Goal: Task Accomplishment & Management: Use online tool/utility

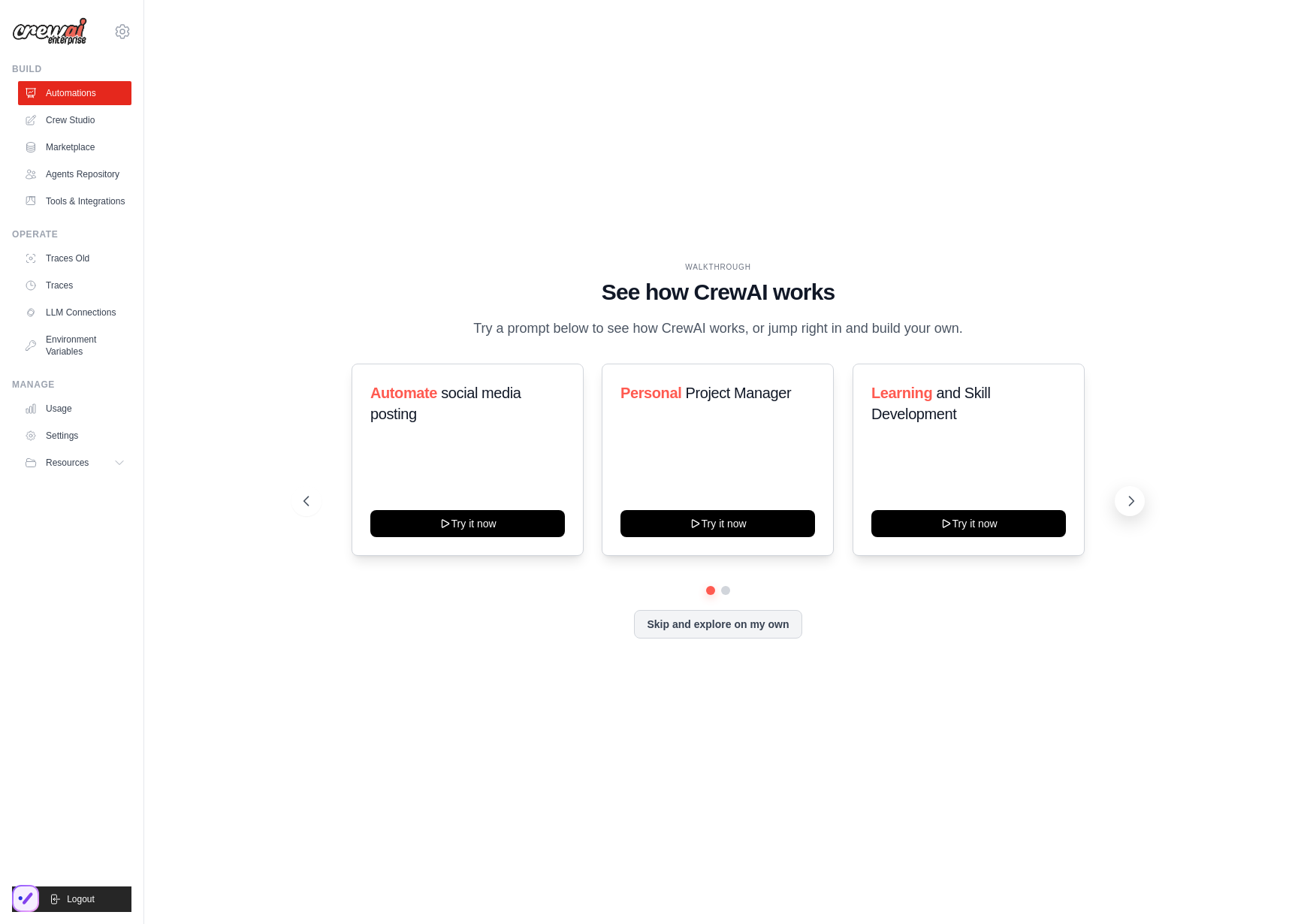
click at [1126, 509] on icon at bounding box center [1132, 501] width 15 height 15
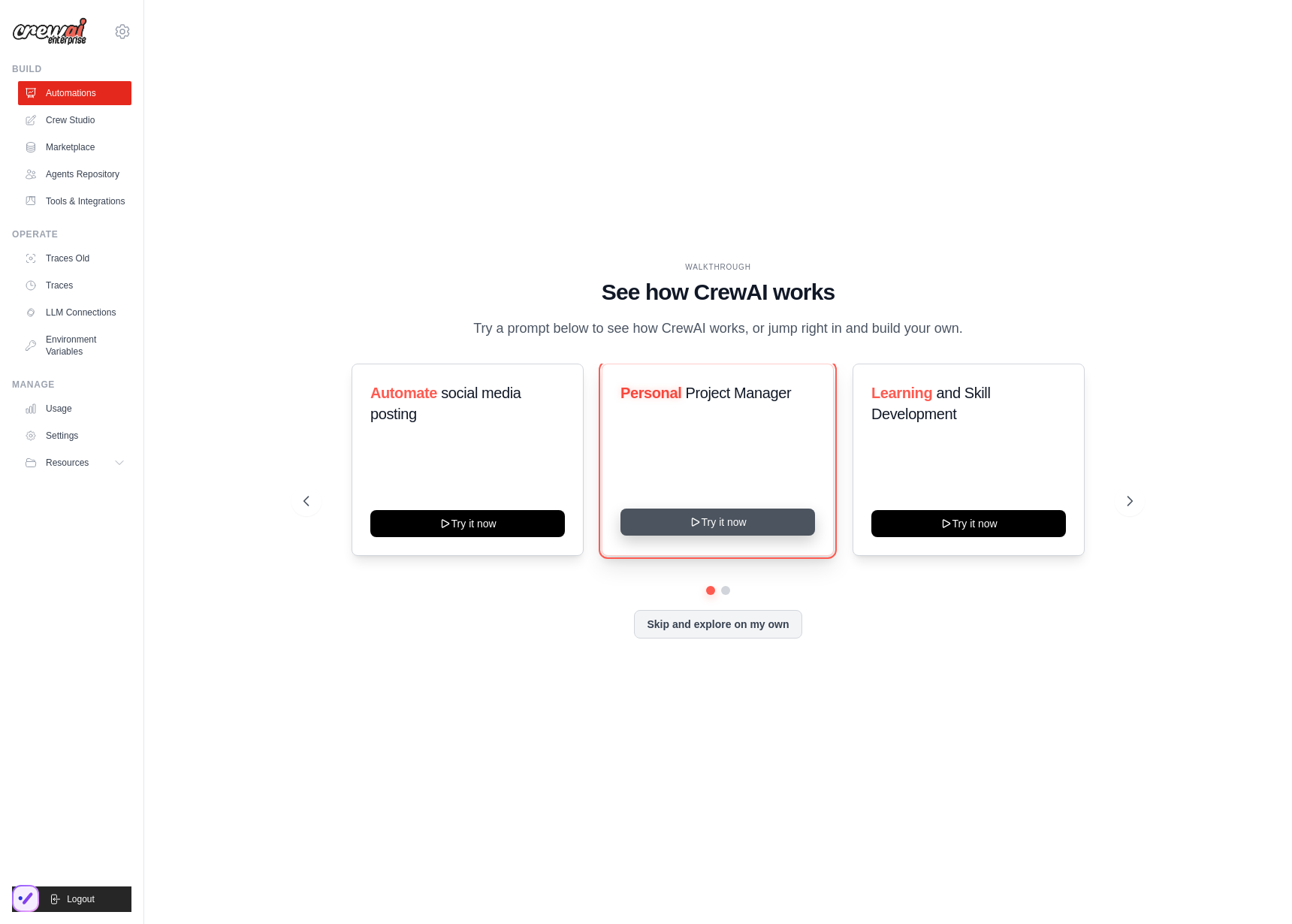
click at [680, 528] on button "Try it now" at bounding box center [717, 522] width 194 height 27
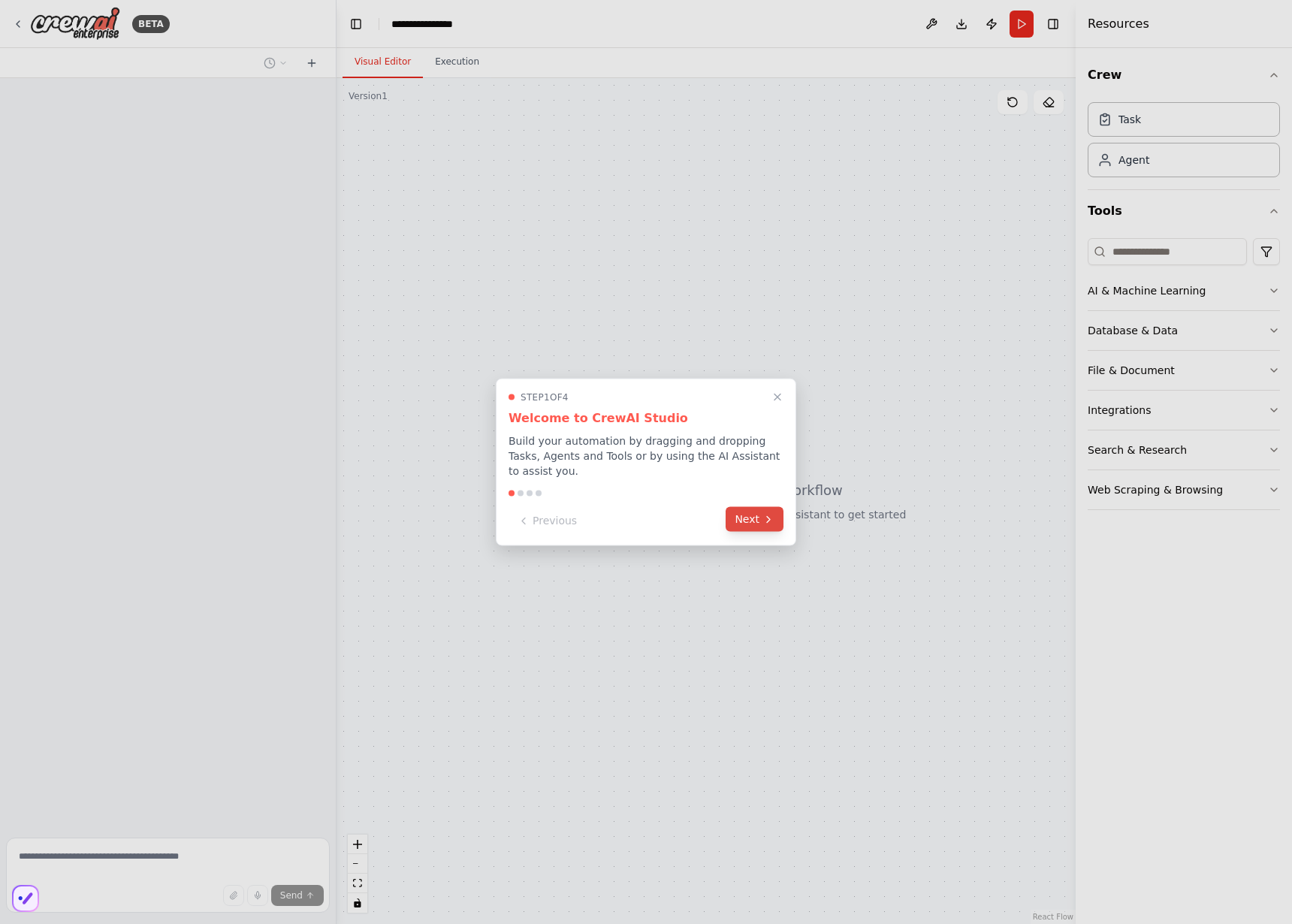
click at [754, 528] on button "Next" at bounding box center [755, 519] width 58 height 25
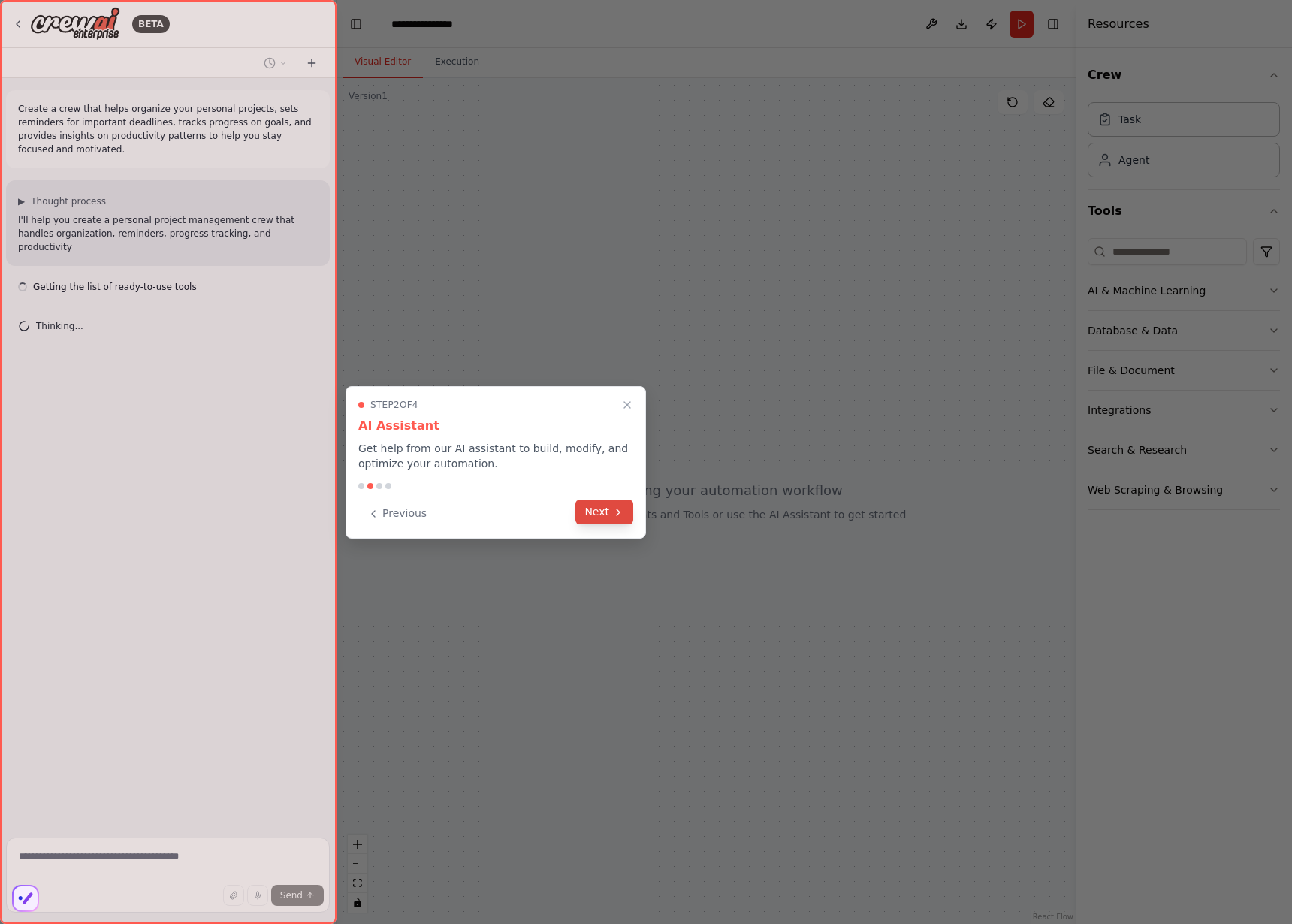
click at [615, 516] on icon at bounding box center [619, 512] width 12 height 12
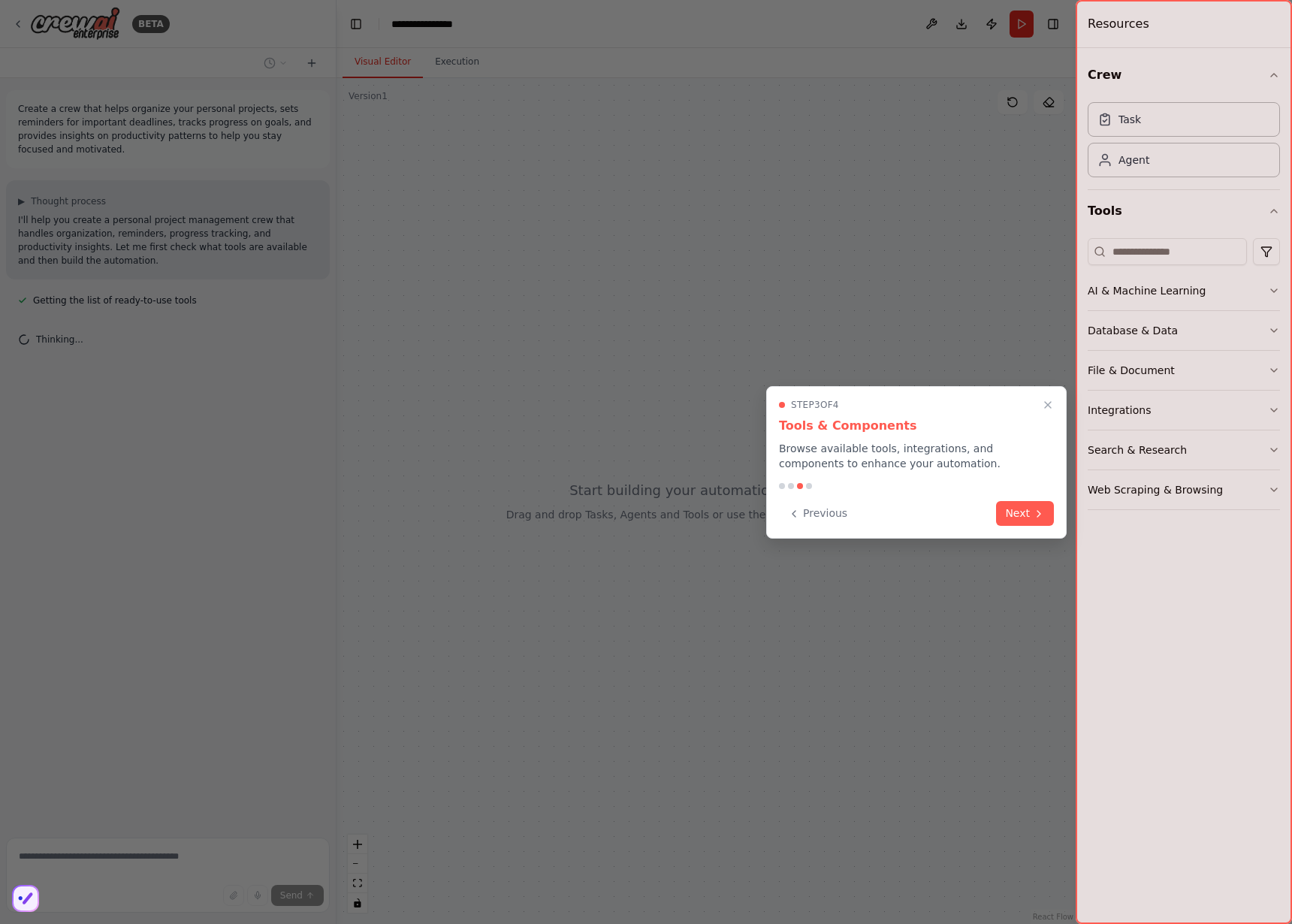
click at [1014, 522] on button "Next" at bounding box center [1025, 513] width 58 height 25
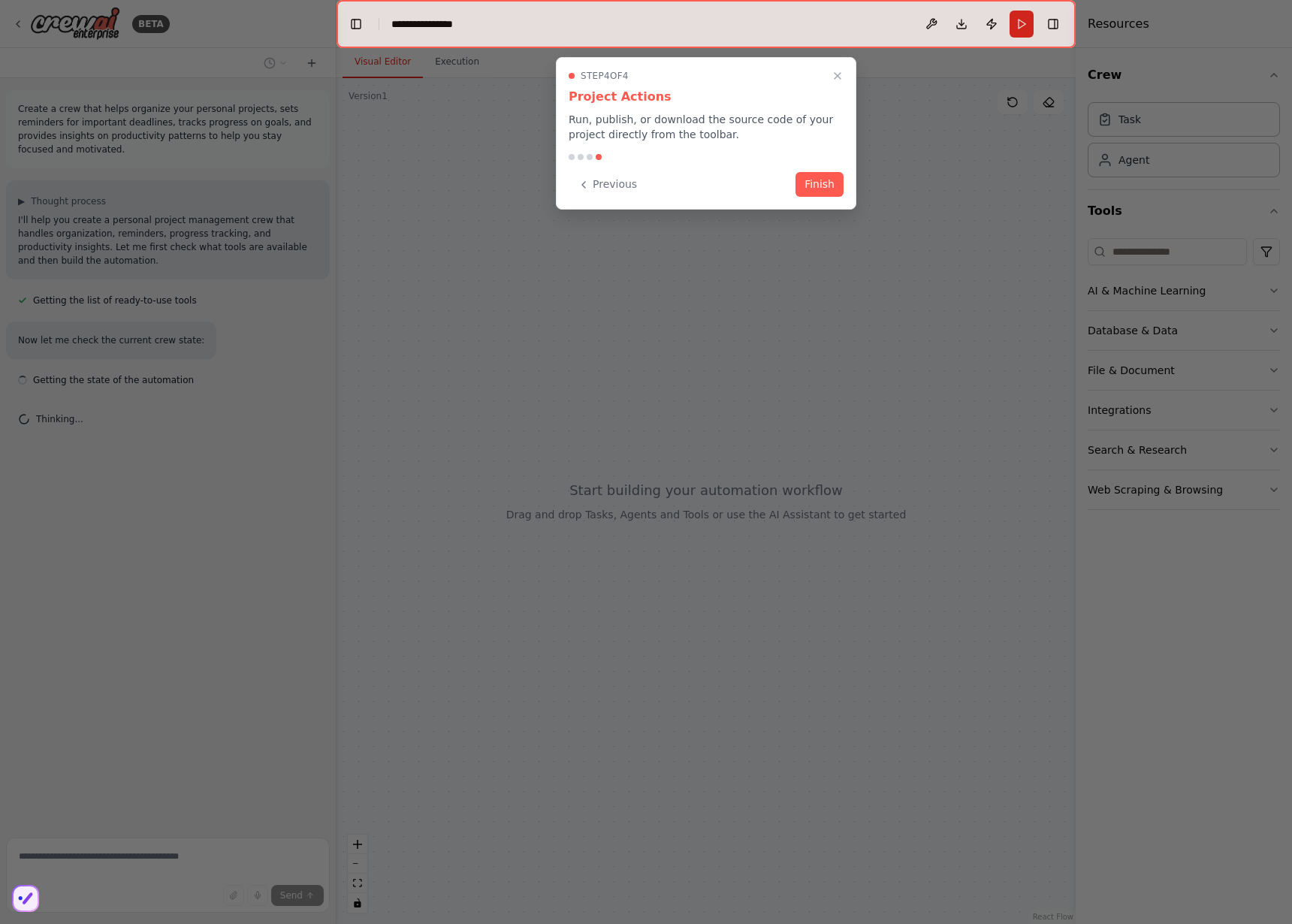
drag, startPoint x: 809, startPoint y: 173, endPoint x: 816, endPoint y: 186, distance: 14.8
click at [809, 176] on button "Finish" at bounding box center [820, 184] width 48 height 25
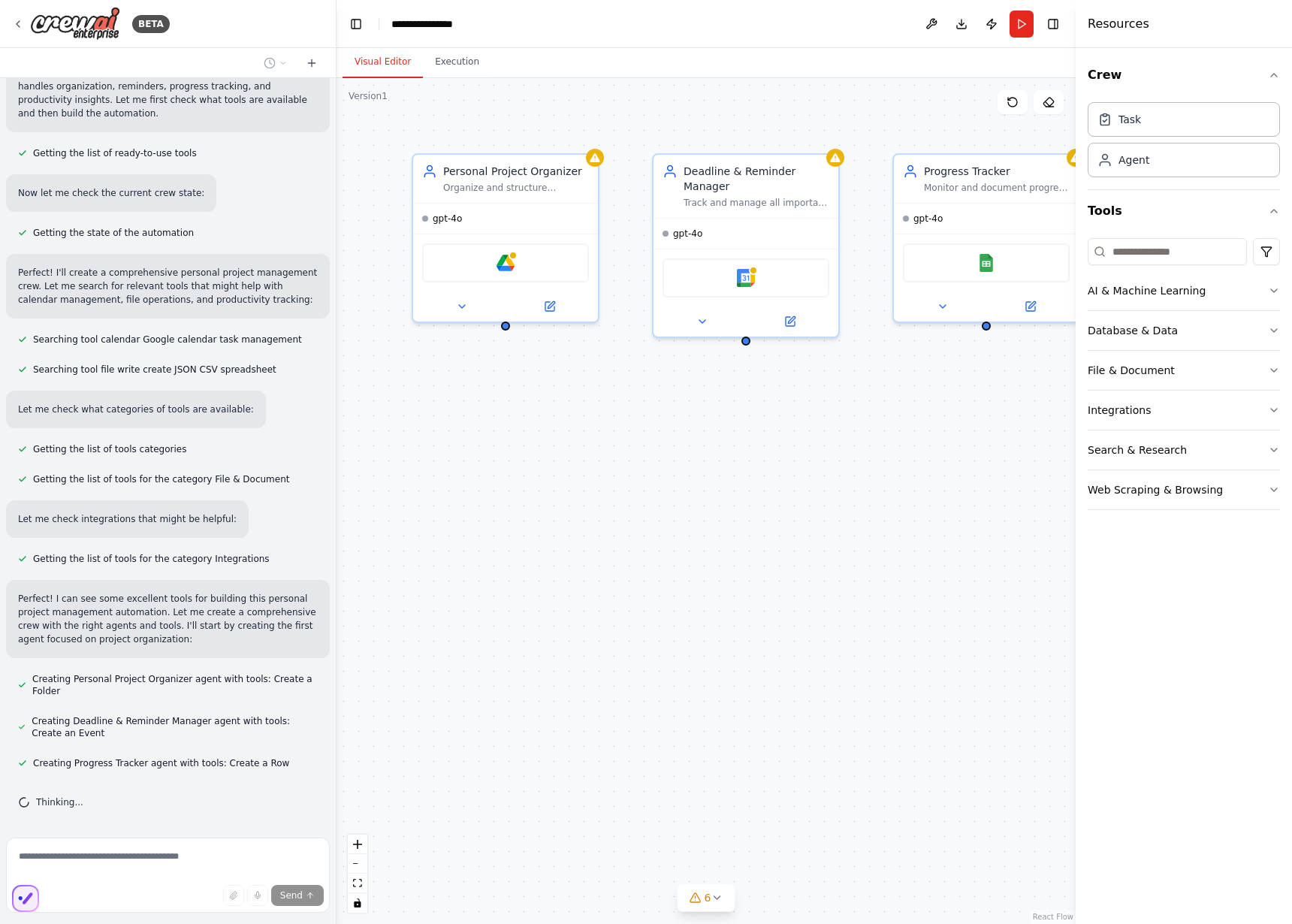
scroll to position [239, 0]
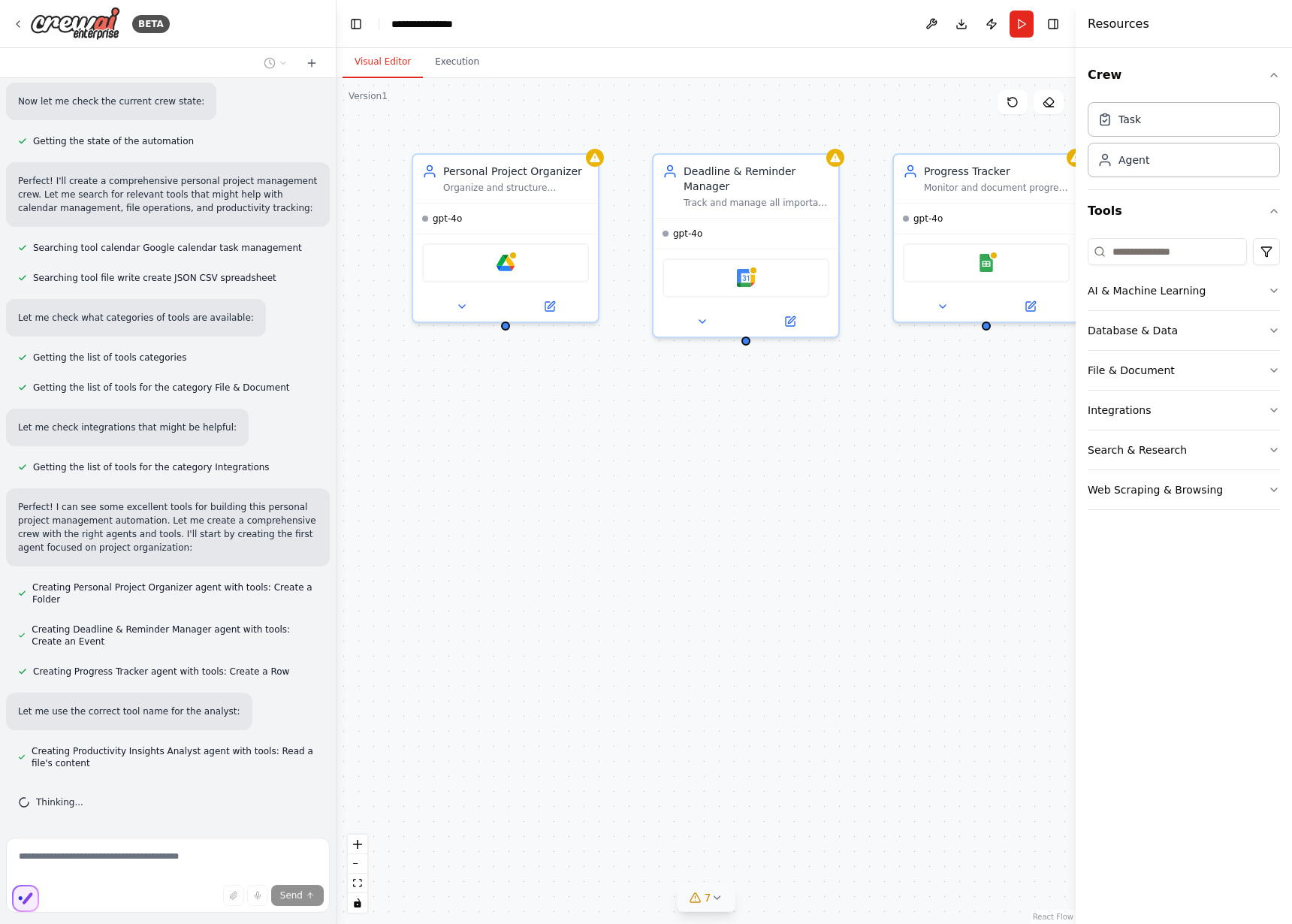
click at [718, 898] on icon at bounding box center [717, 897] width 12 height 12
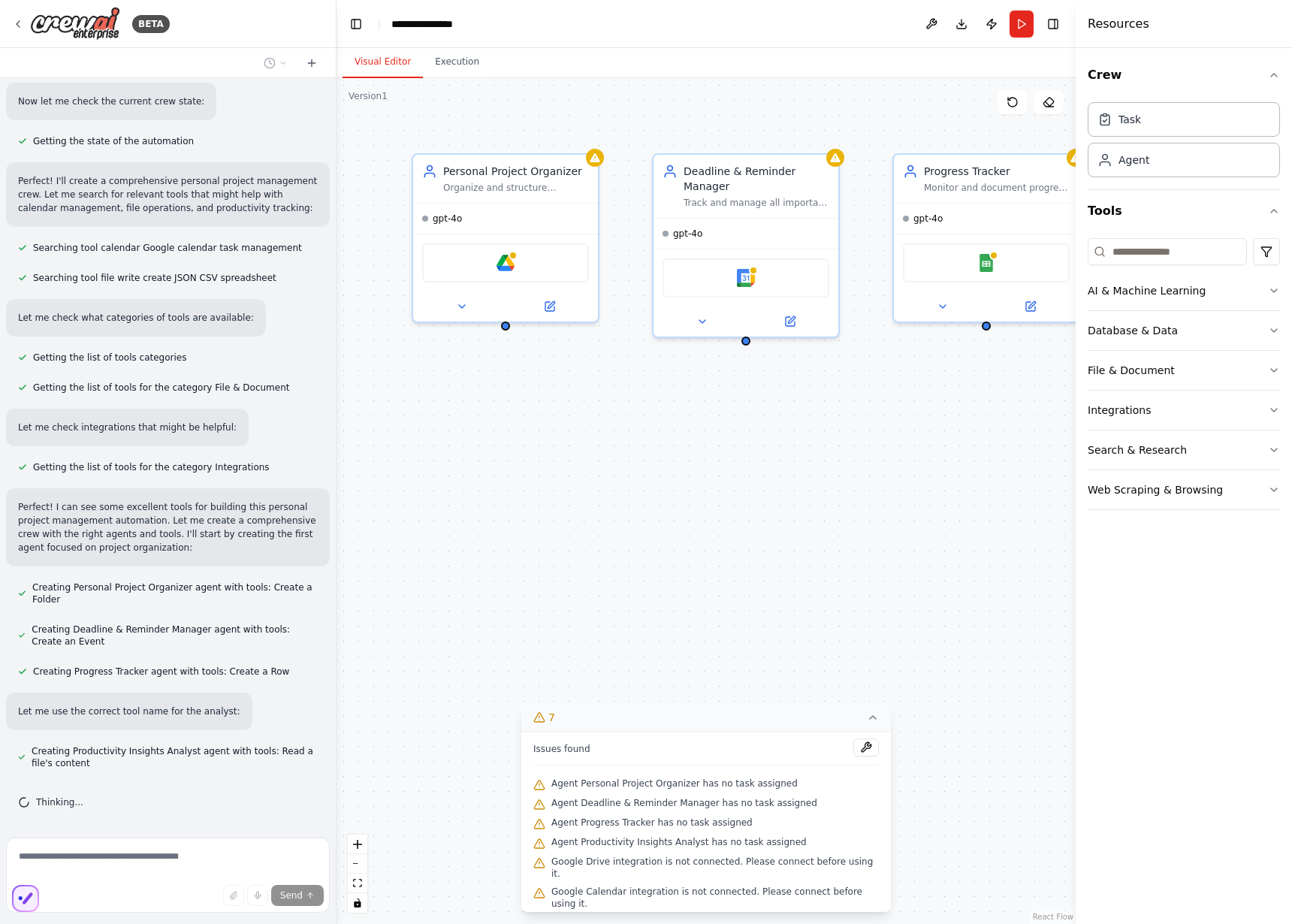
click at [855, 558] on div "Personal Project Organizer Organize and structure {user_name}'s personal projec…" at bounding box center [706, 500] width 739 height 845
click at [874, 720] on icon at bounding box center [874, 717] width 12 height 12
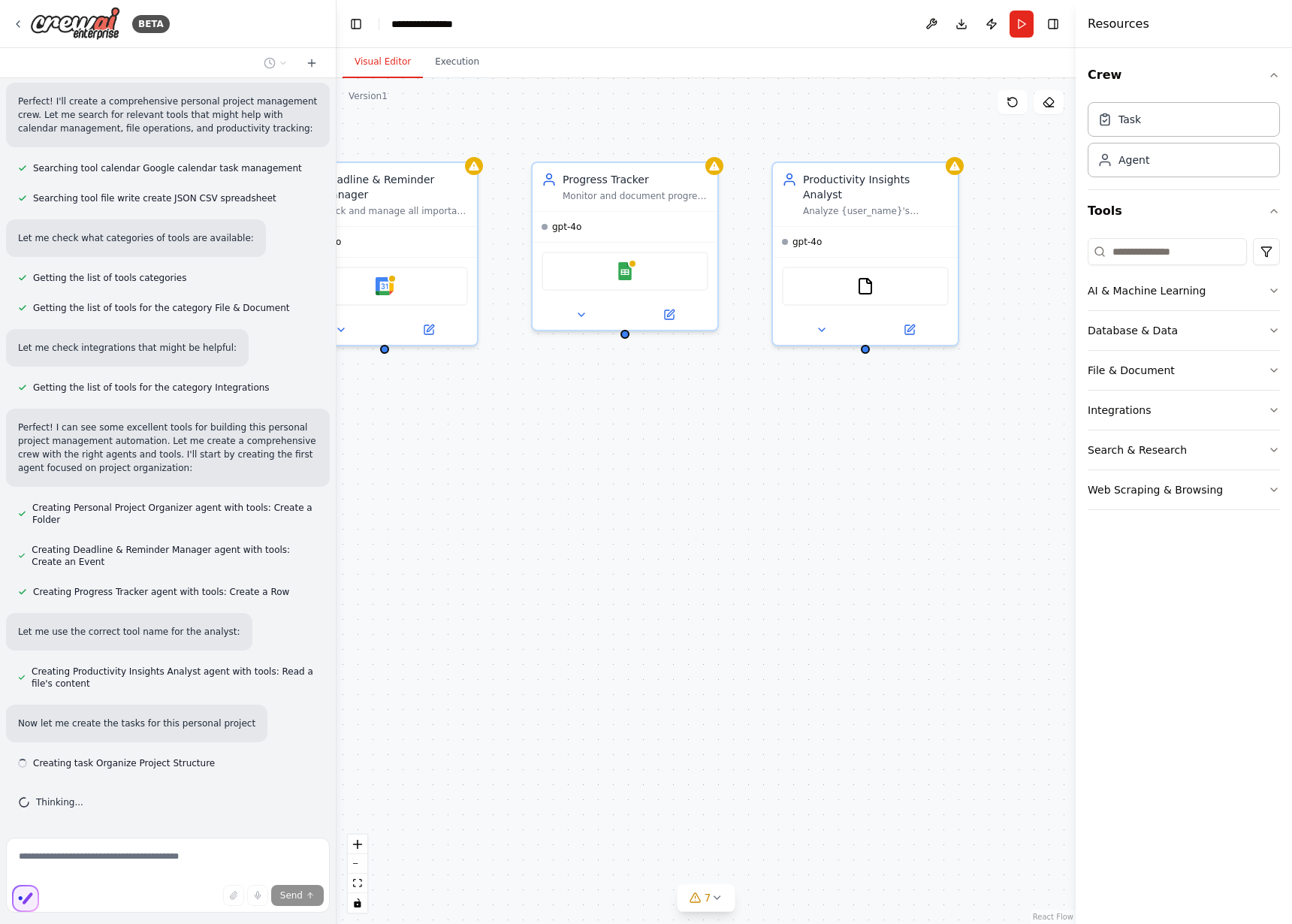
scroll to position [332, 0]
drag, startPoint x: 859, startPoint y: 497, endPoint x: 515, endPoint y: 503, distance: 344.1
click at [515, 503] on div "Personal Project Organizer Organize and structure {user_name}'s personal projec…" at bounding box center [706, 500] width 739 height 845
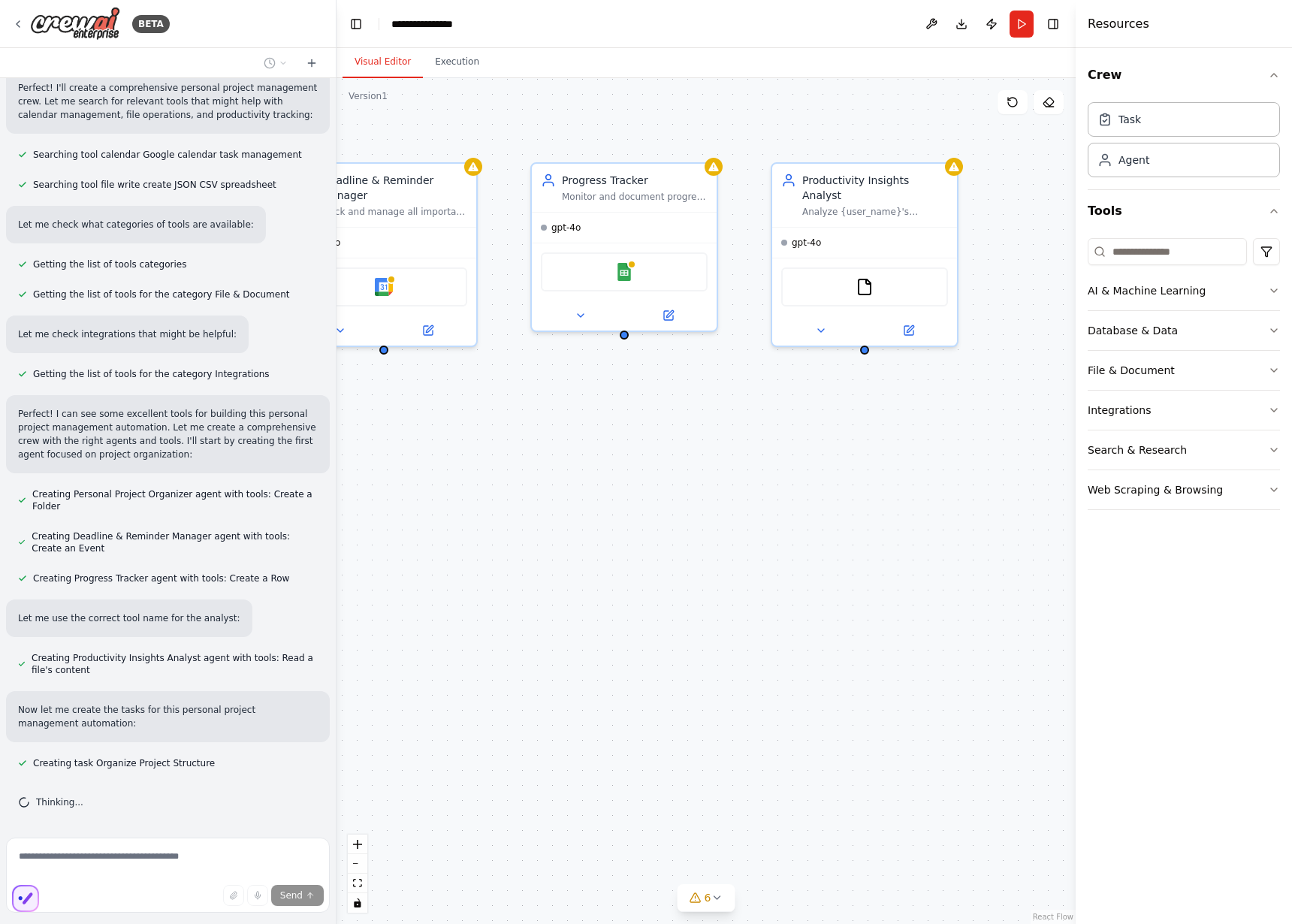
click at [1280, 283] on div "Crew Task Agent Tools AI & Machine Learning Database & Data File & Document Int…" at bounding box center [1183, 486] width 216 height 876
click at [1275, 294] on icon "button" at bounding box center [1274, 291] width 12 height 12
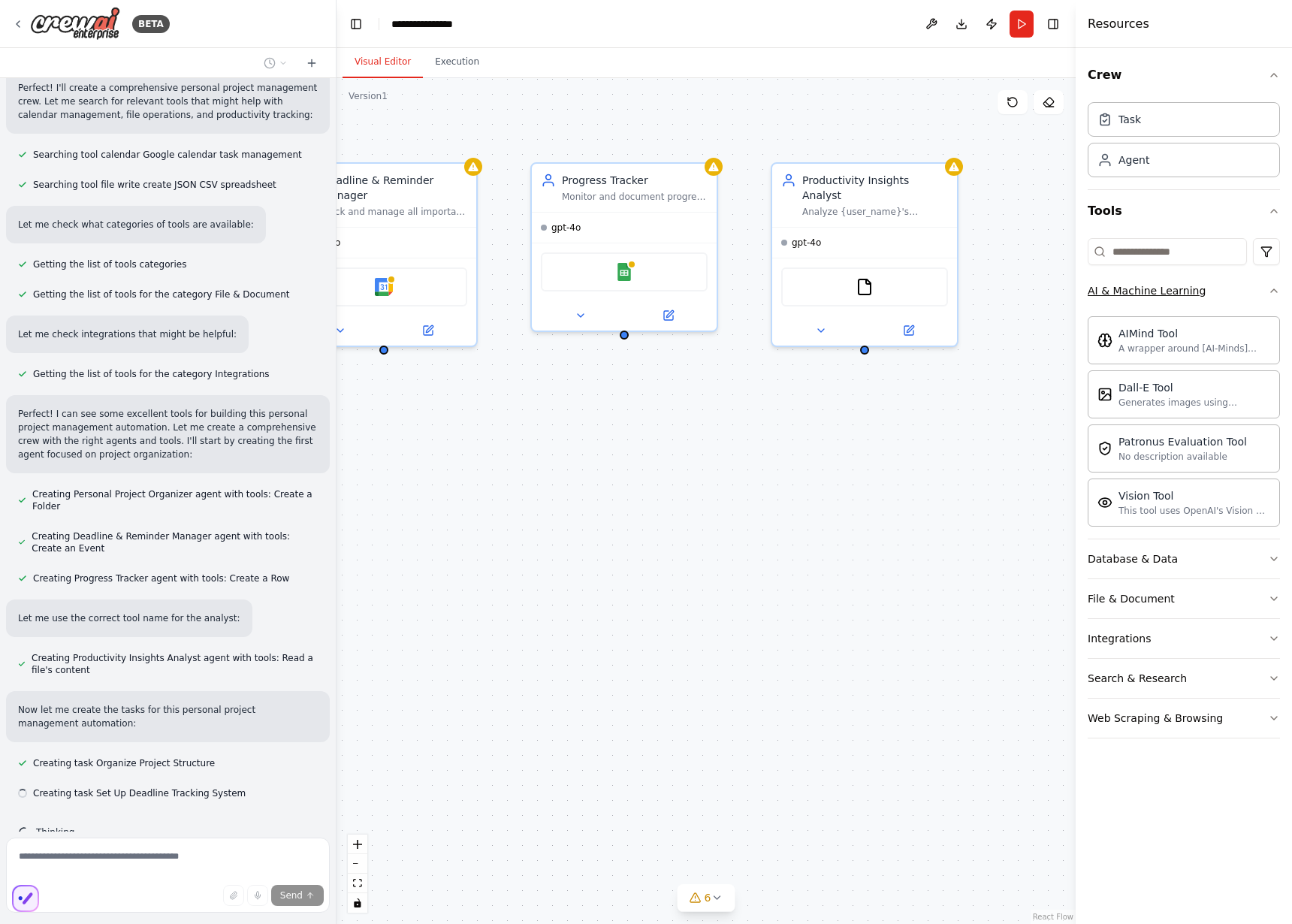
scroll to position [362, 0]
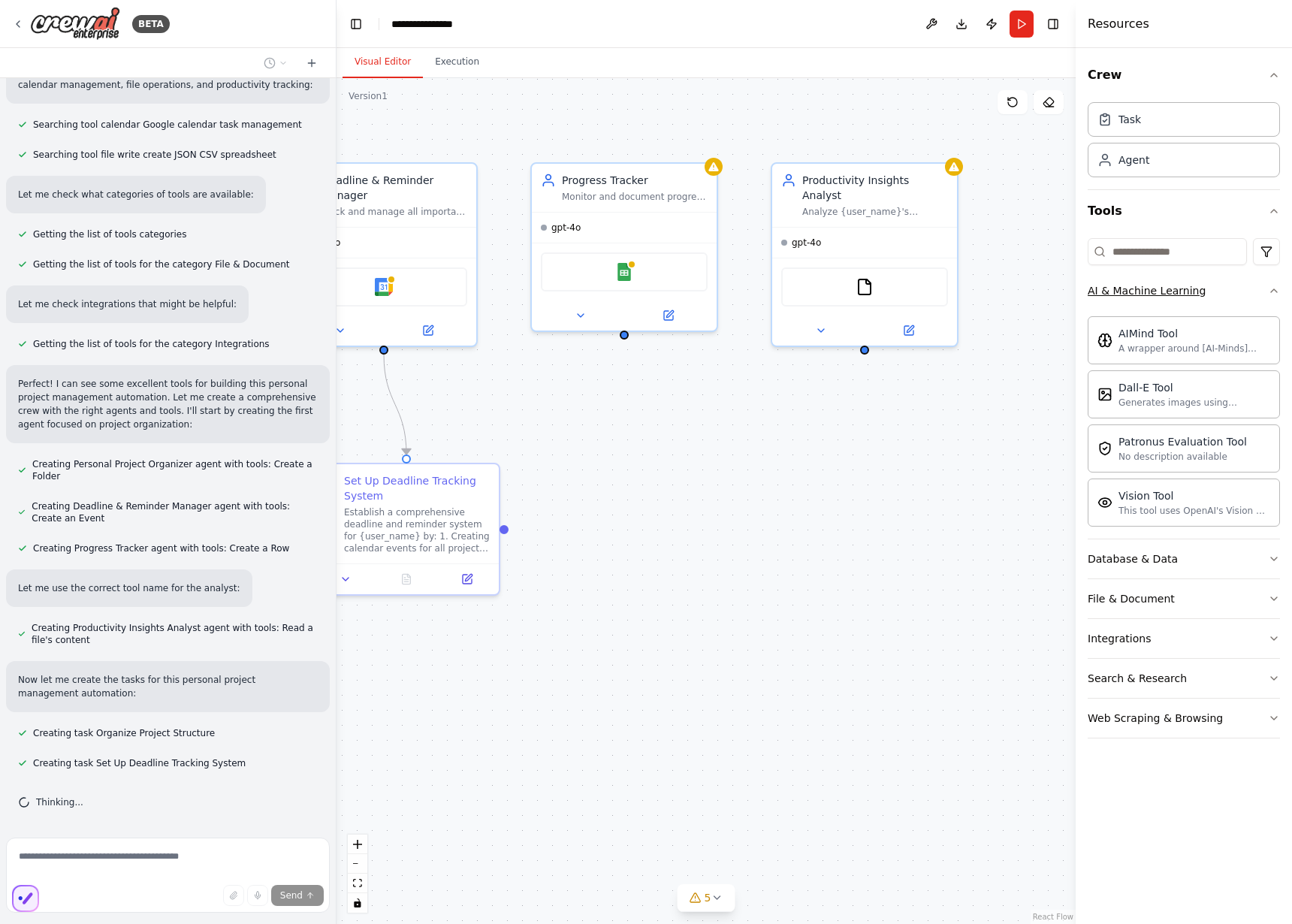
drag, startPoint x: 1274, startPoint y: 294, endPoint x: 1268, endPoint y: 304, distance: 11.7
click at [1274, 295] on icon "button" at bounding box center [1274, 291] width 12 height 12
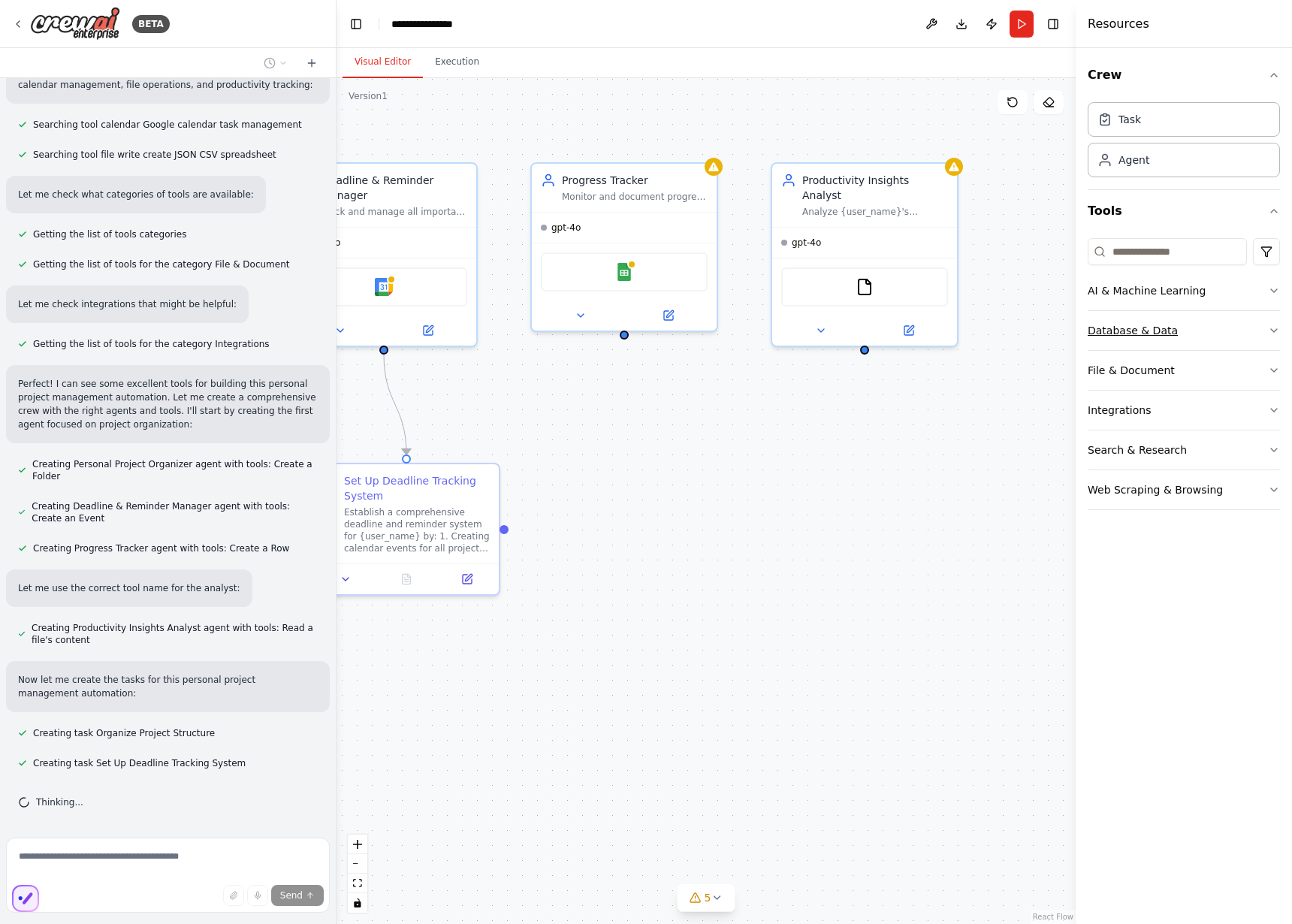
click at [1270, 336] on icon "button" at bounding box center [1274, 331] width 12 height 12
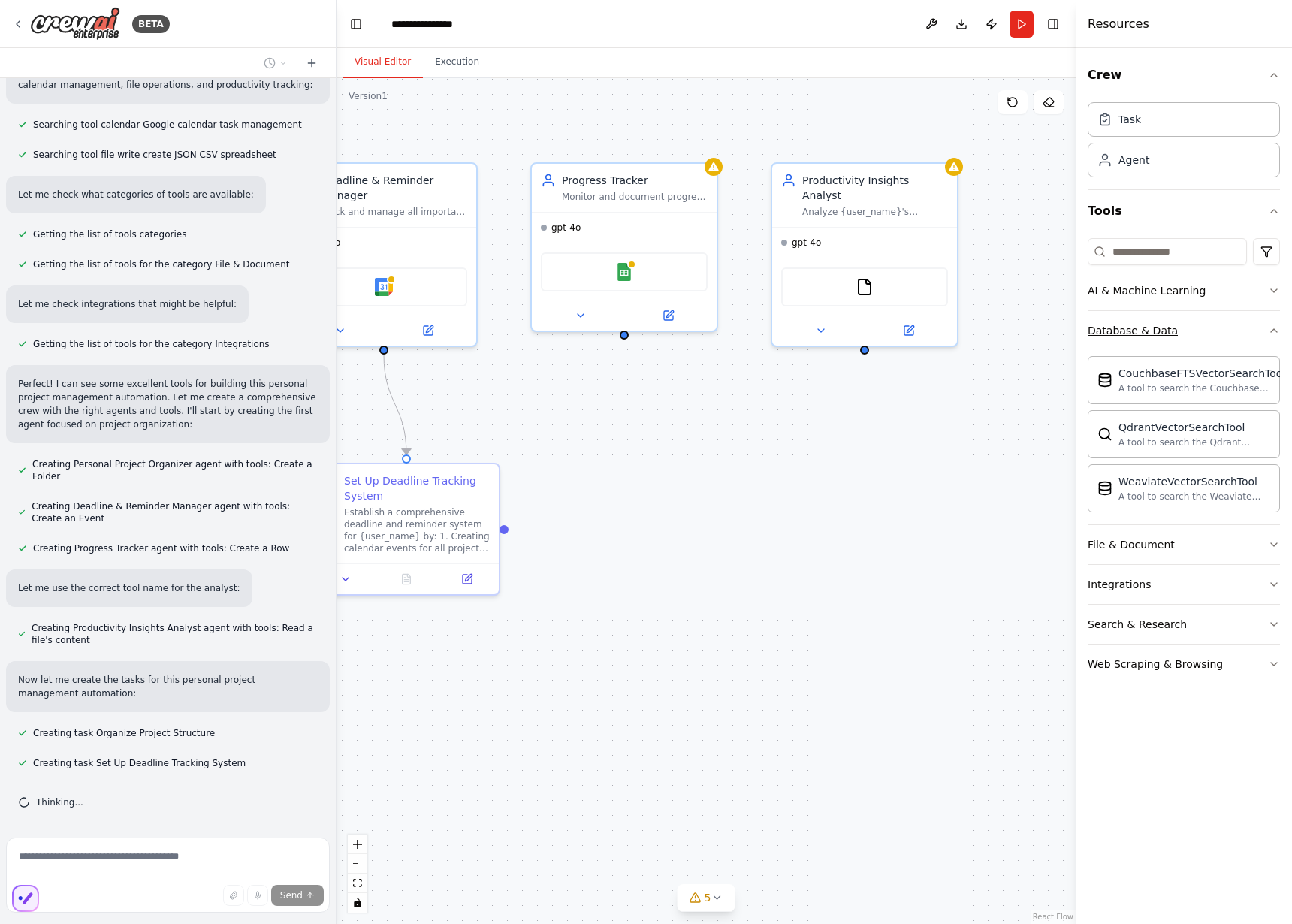
scroll to position [392, 0]
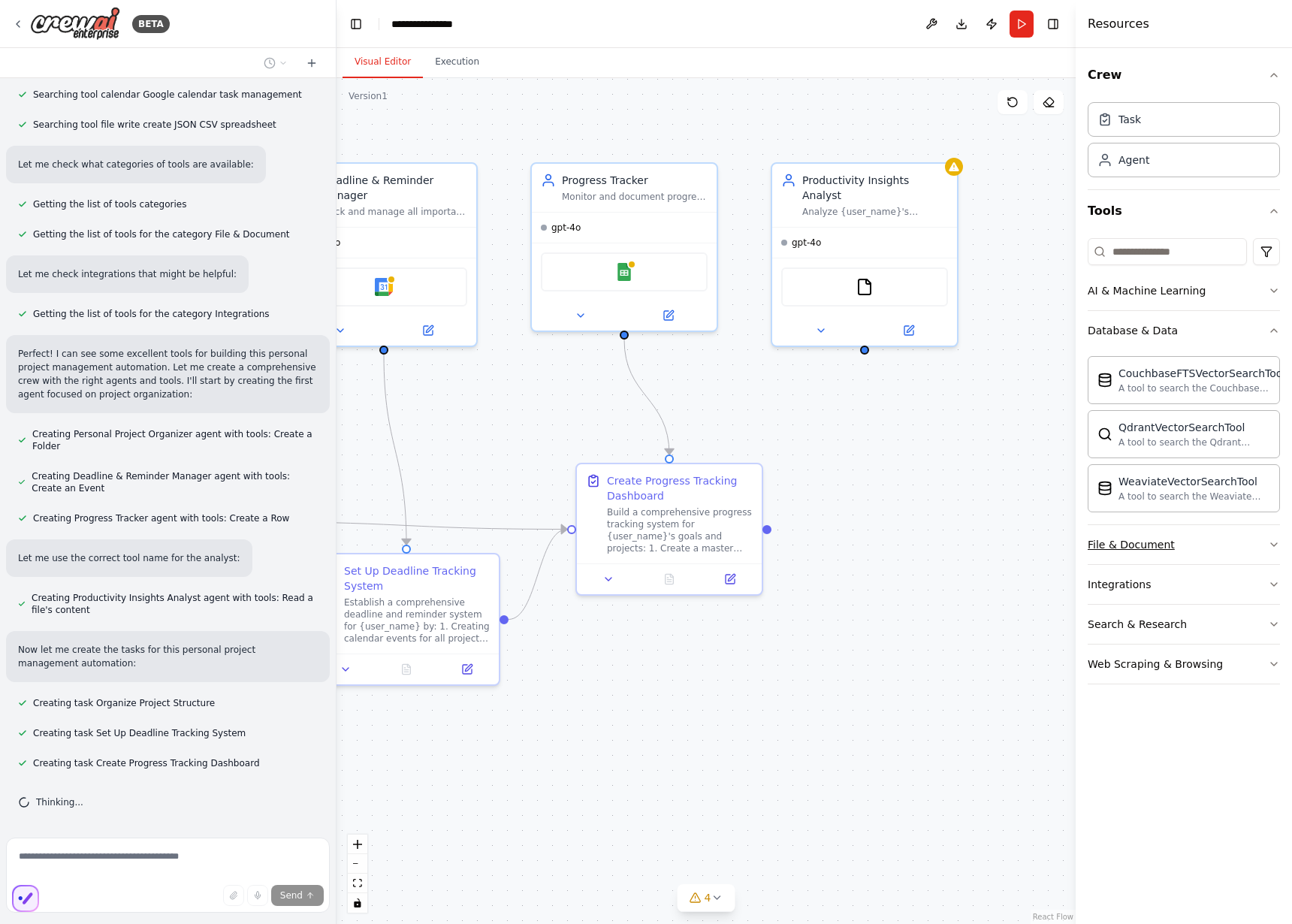
click at [1121, 545] on div "File & Document" at bounding box center [1132, 544] width 88 height 15
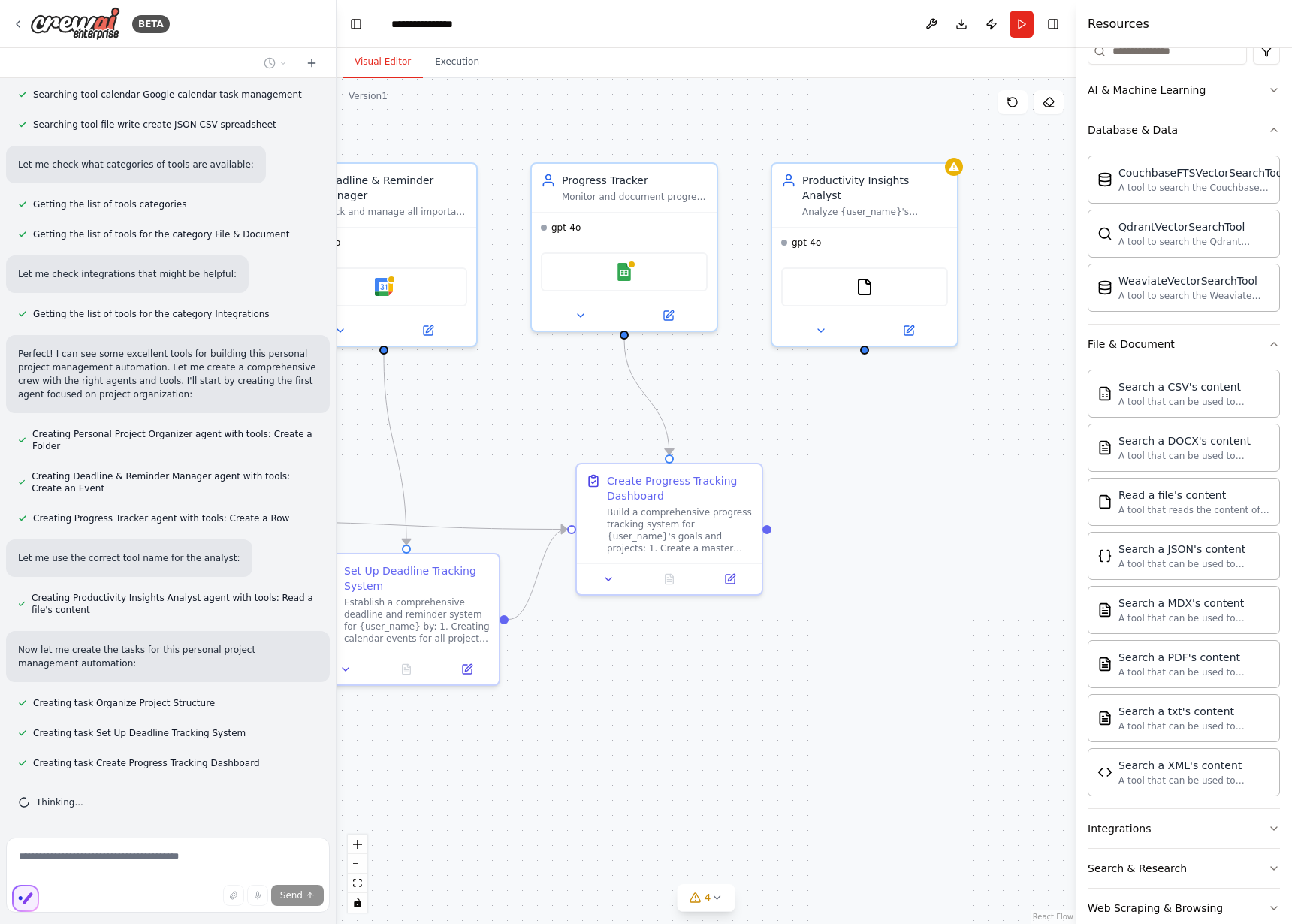
scroll to position [229, 0]
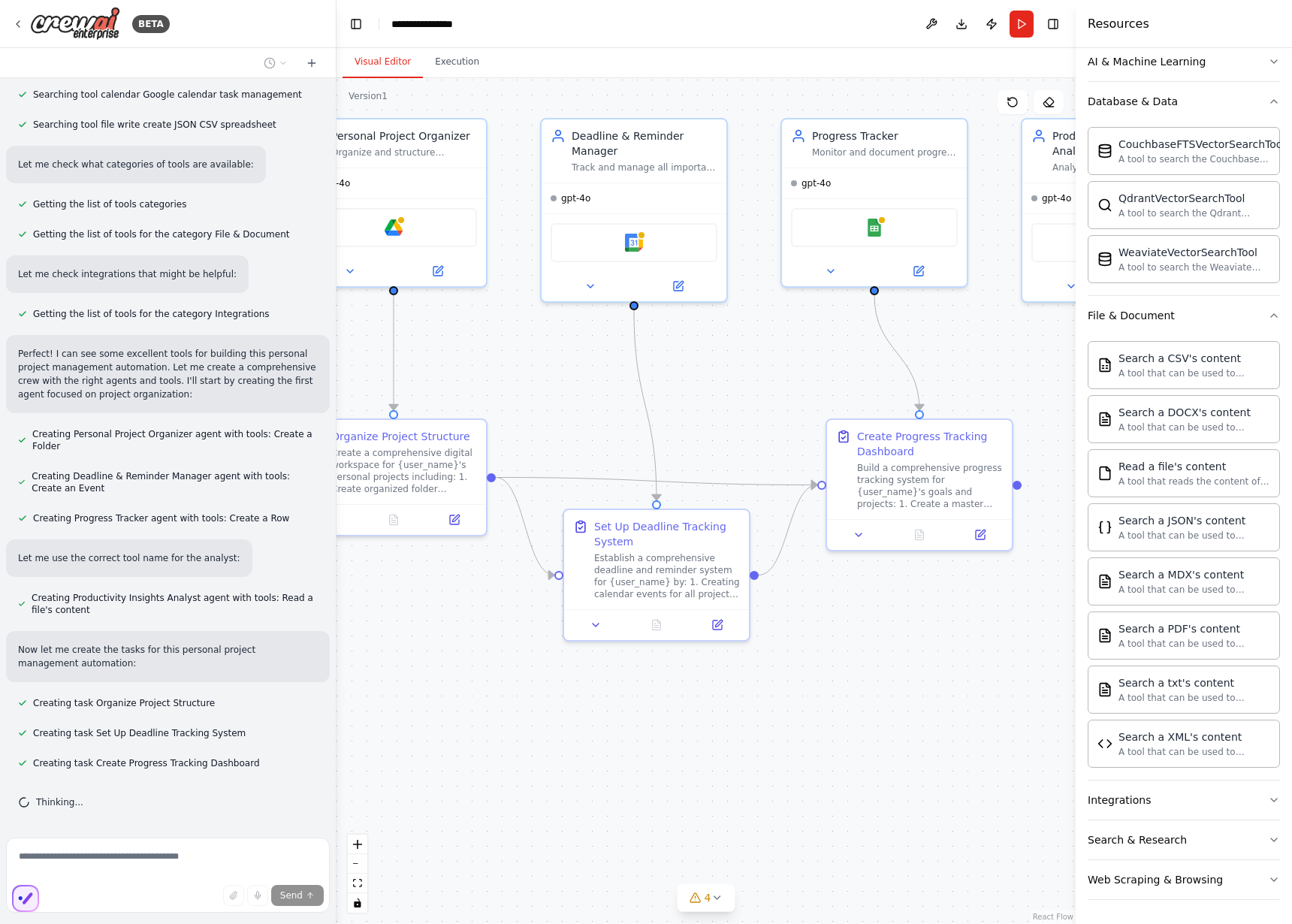
drag, startPoint x: 597, startPoint y: 744, endPoint x: 525, endPoint y: 729, distance: 73.5
click at [837, 703] on div ".deletable-edge-delete-btn { width: 20px; height: 20px; border: 0px solid #ffff…" at bounding box center [706, 500] width 739 height 845
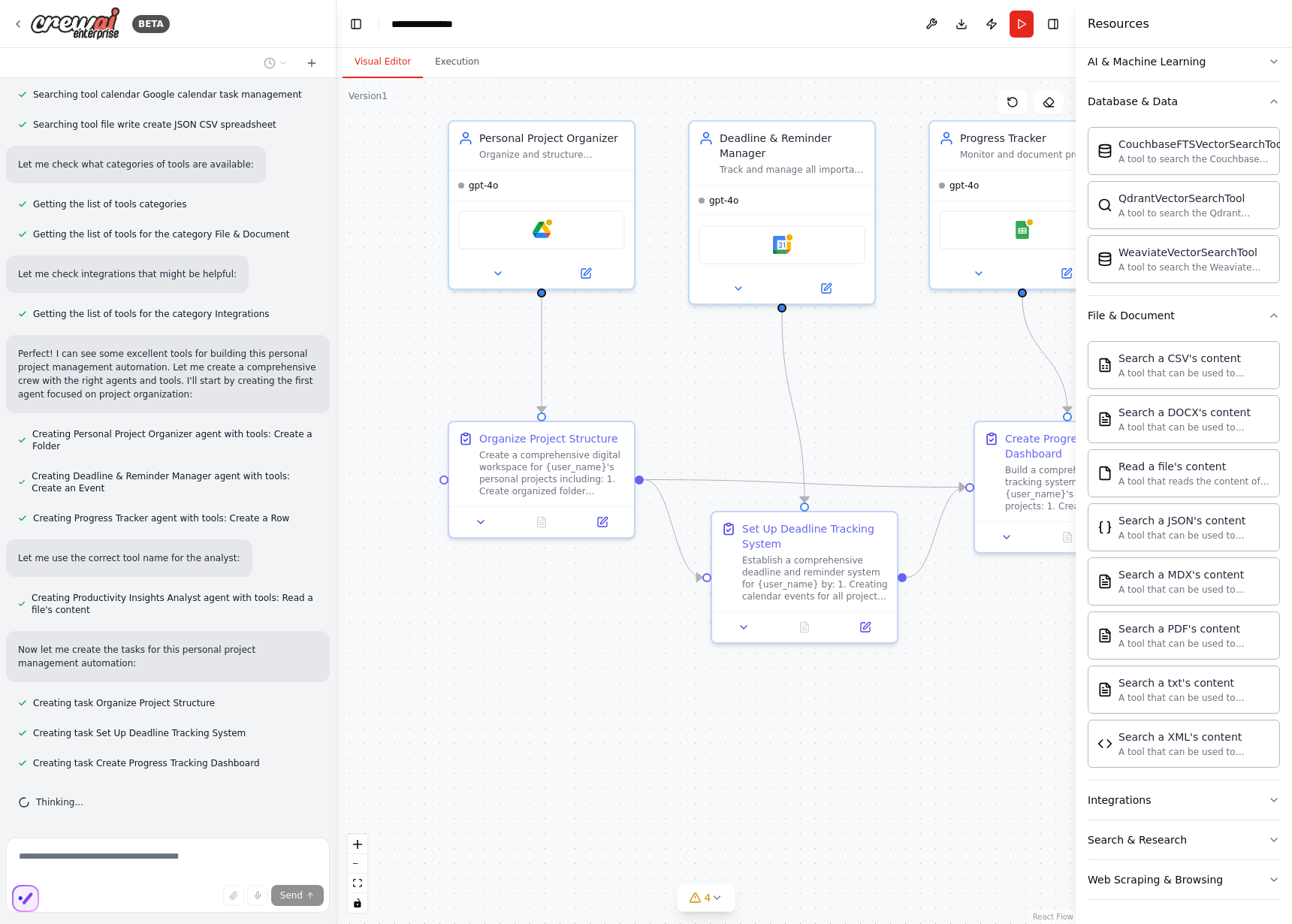
scroll to position [422, 0]
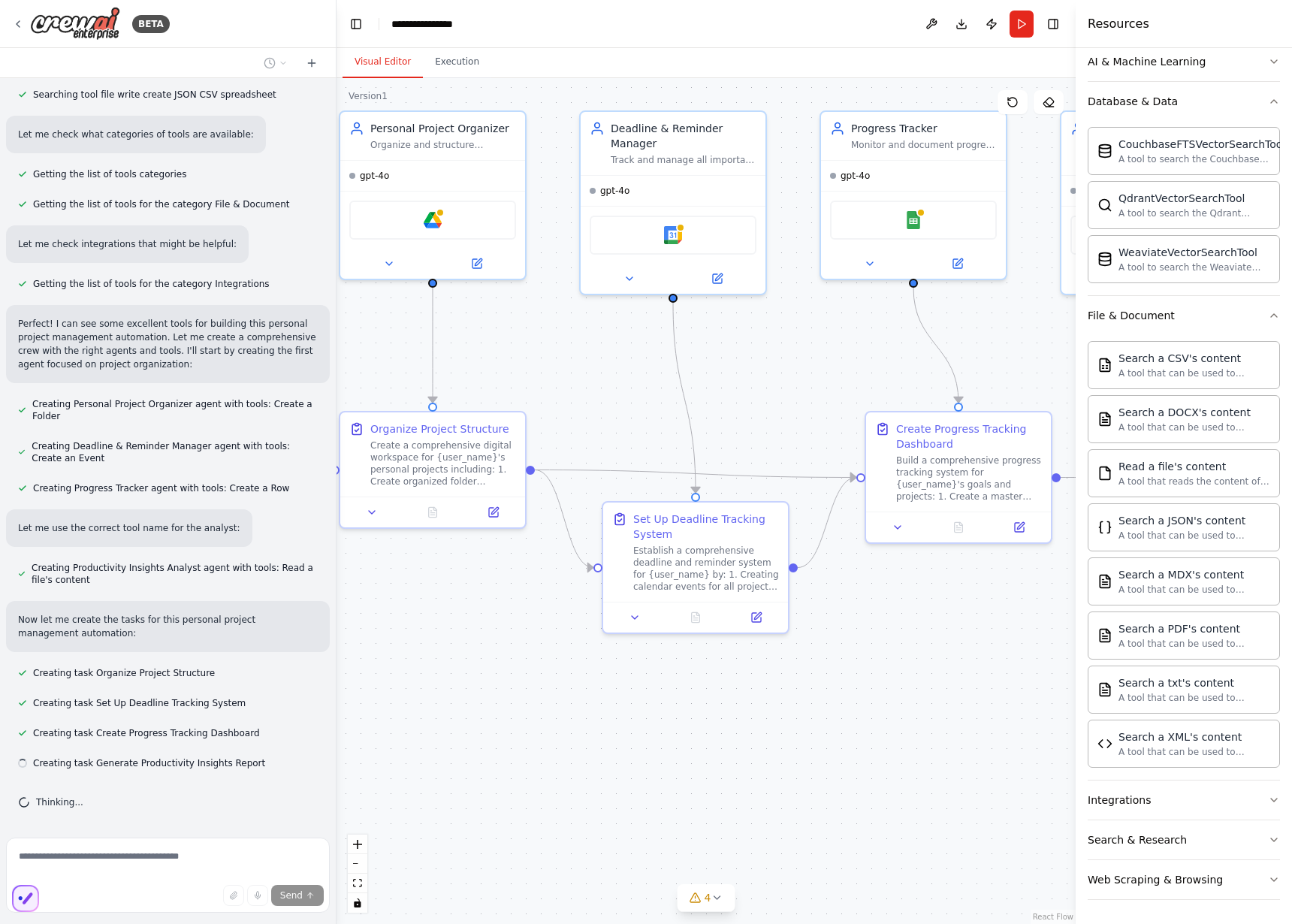
click at [498, 717] on div ".deletable-edge-delete-btn { width: 20px; height: 20px; border: 0px solid #ffff…" at bounding box center [706, 500] width 739 height 845
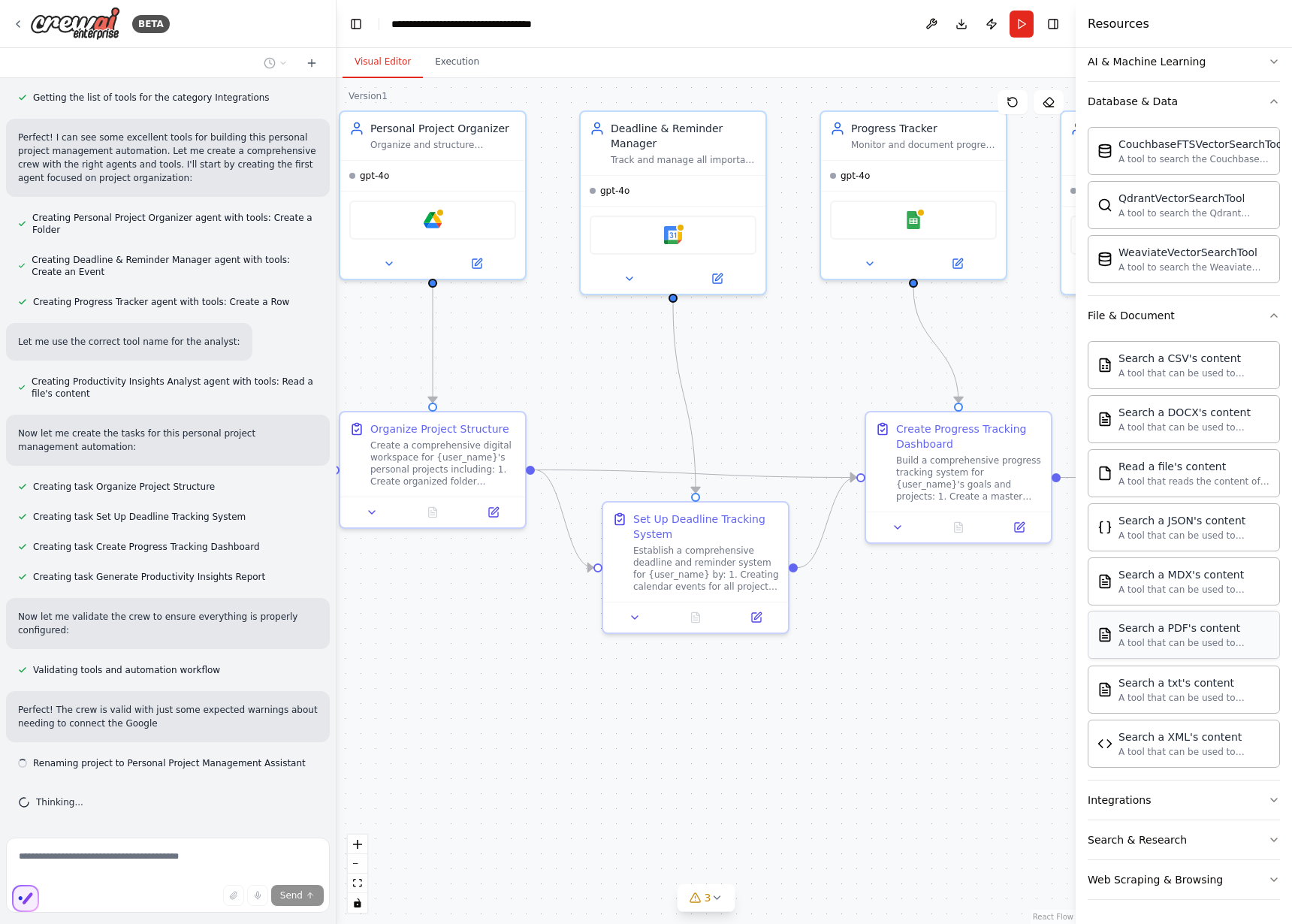
scroll to position [622, 0]
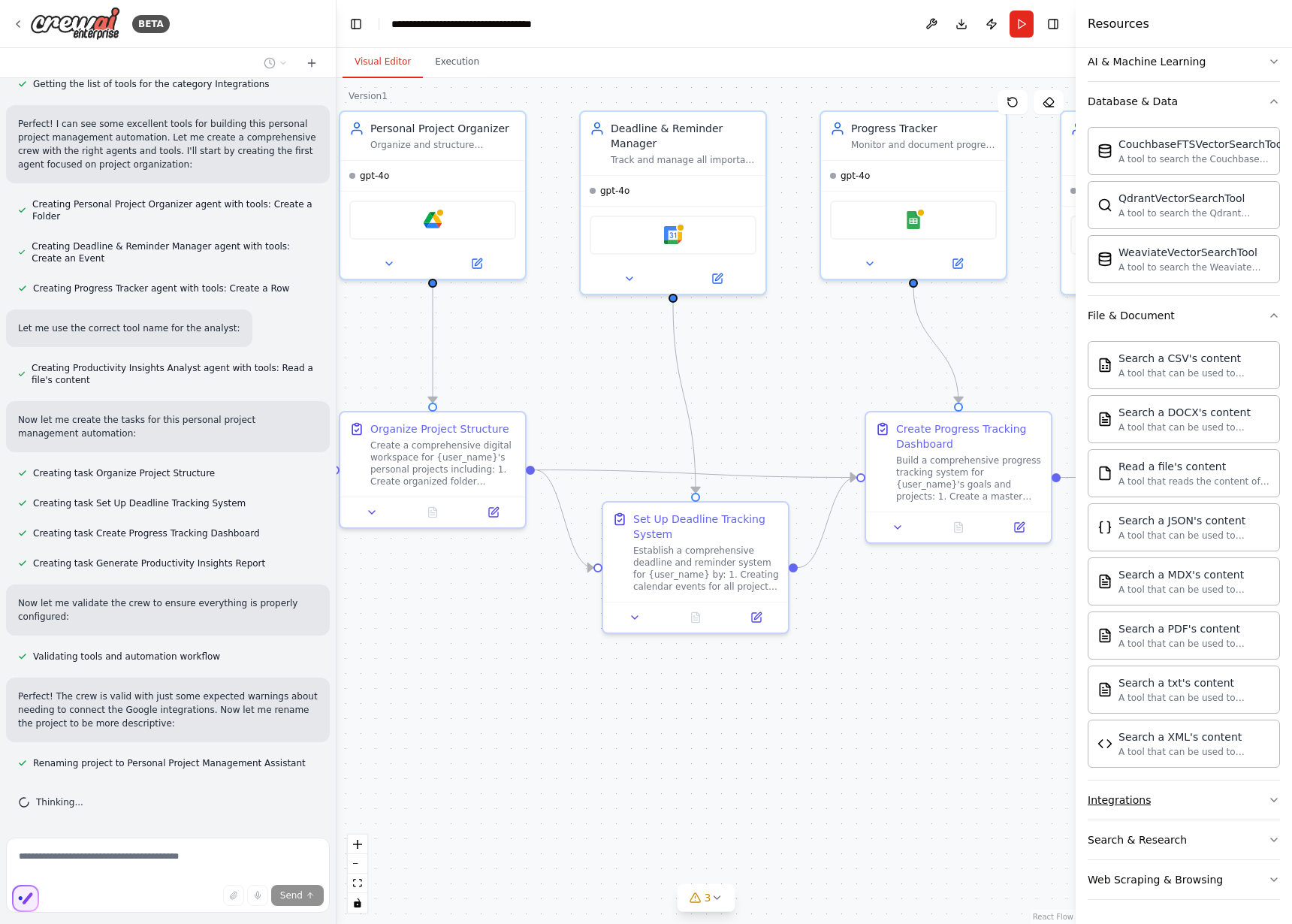
click at [1241, 804] on button "Integrations" at bounding box center [1183, 800] width 192 height 39
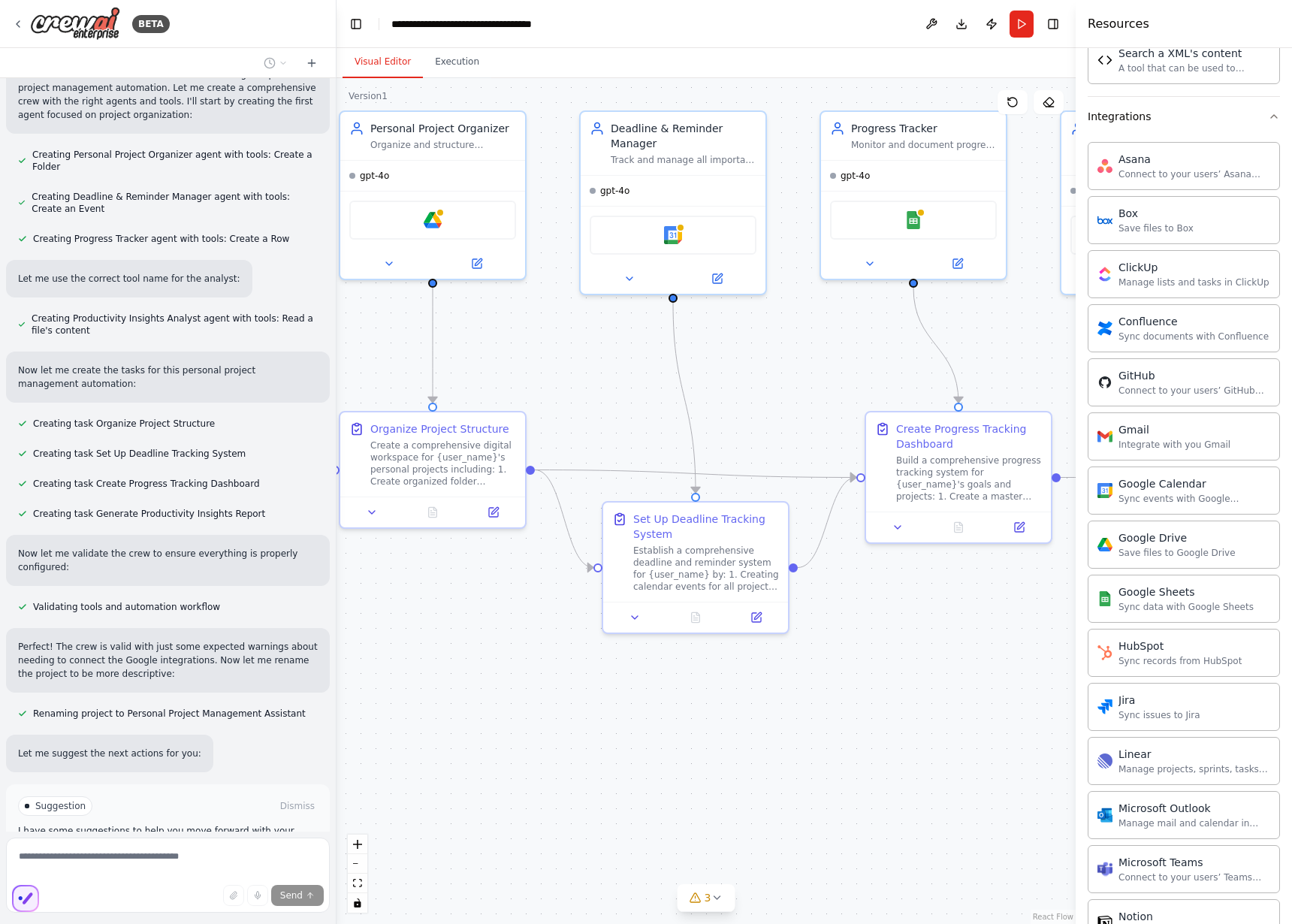
scroll to position [794, 0]
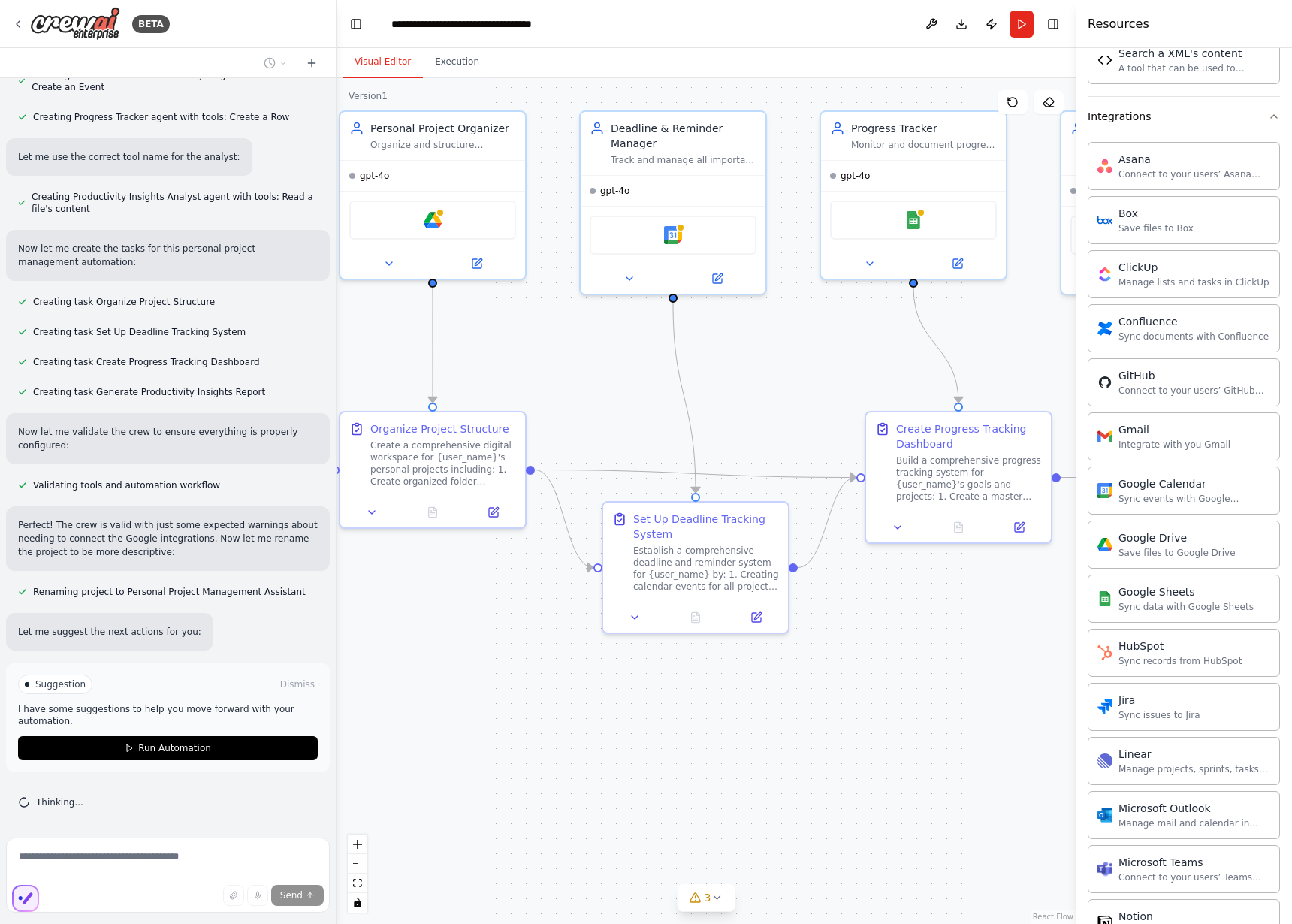
drag, startPoint x: 158, startPoint y: 748, endPoint x: 169, endPoint y: 597, distance: 151.4
click at [169, 597] on div "Create a crew that helps organize your personal projects, sets reminders for im…" at bounding box center [167, 454] width 336 height 754
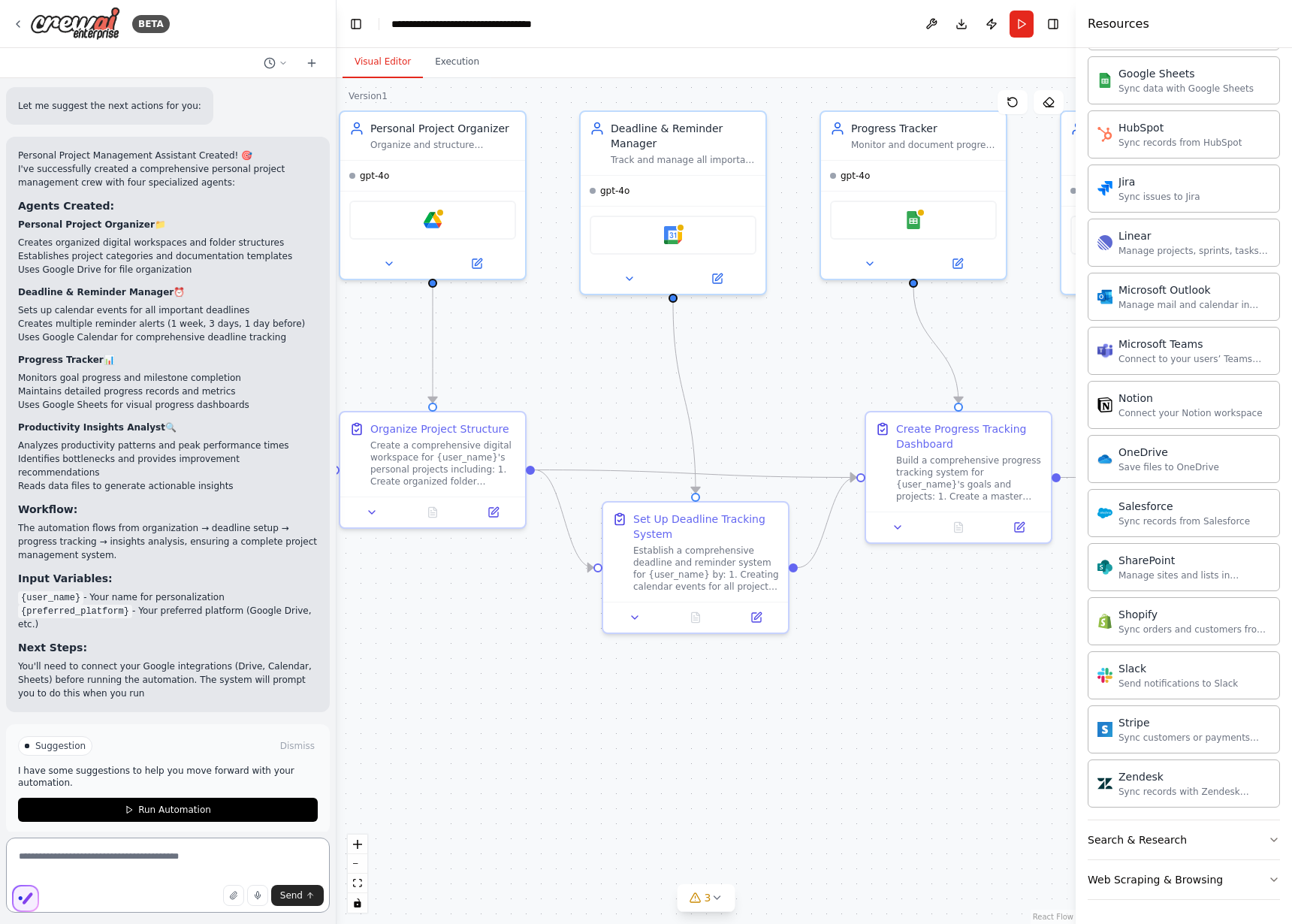
scroll to position [1337, 0]
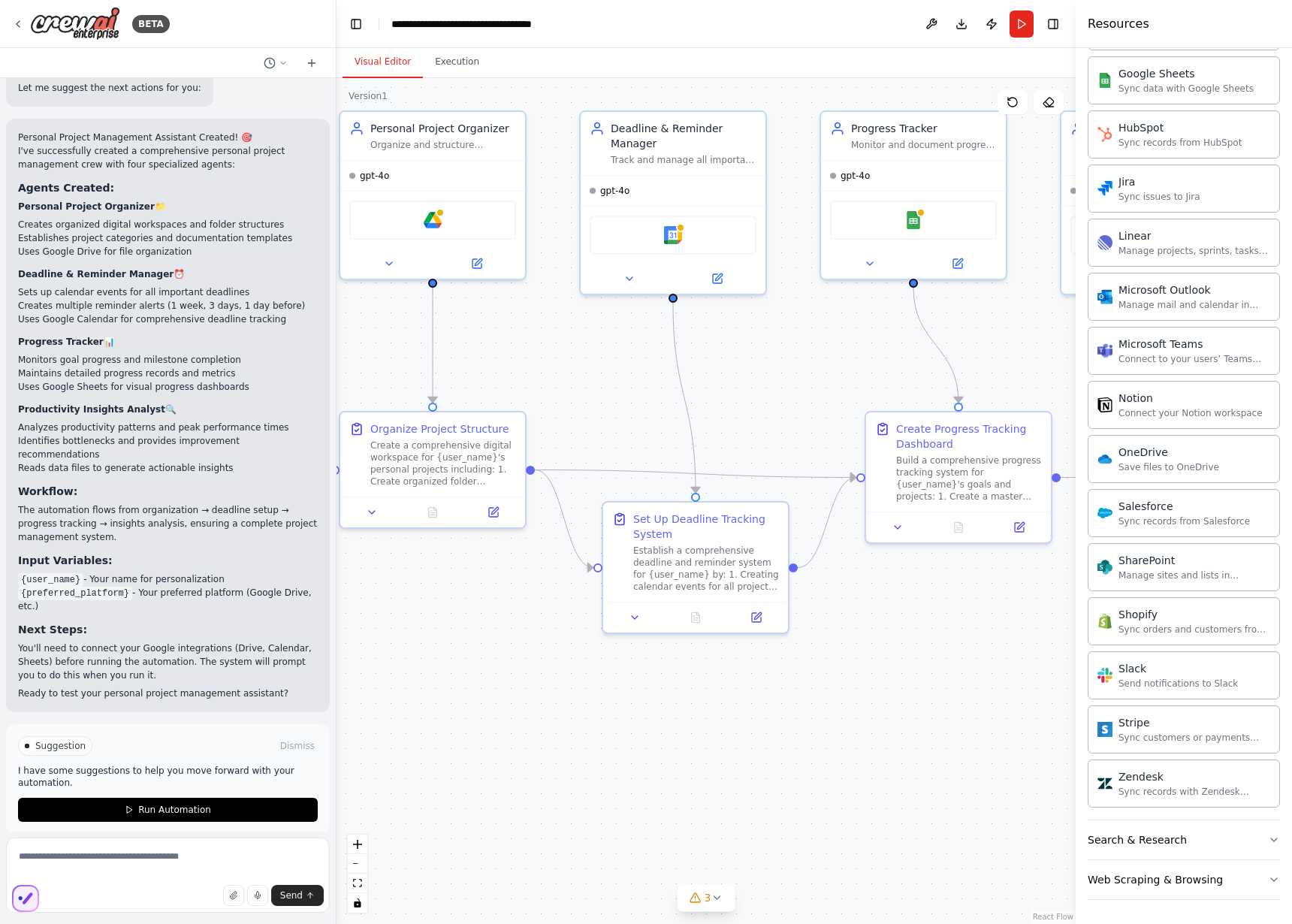
click at [227, 779] on div "Suggestion Dismiss I have some suggestions to help you move forward with your a…" at bounding box center [167, 779] width 300 height 86
click at [222, 803] on button "Run Automation" at bounding box center [167, 809] width 300 height 24
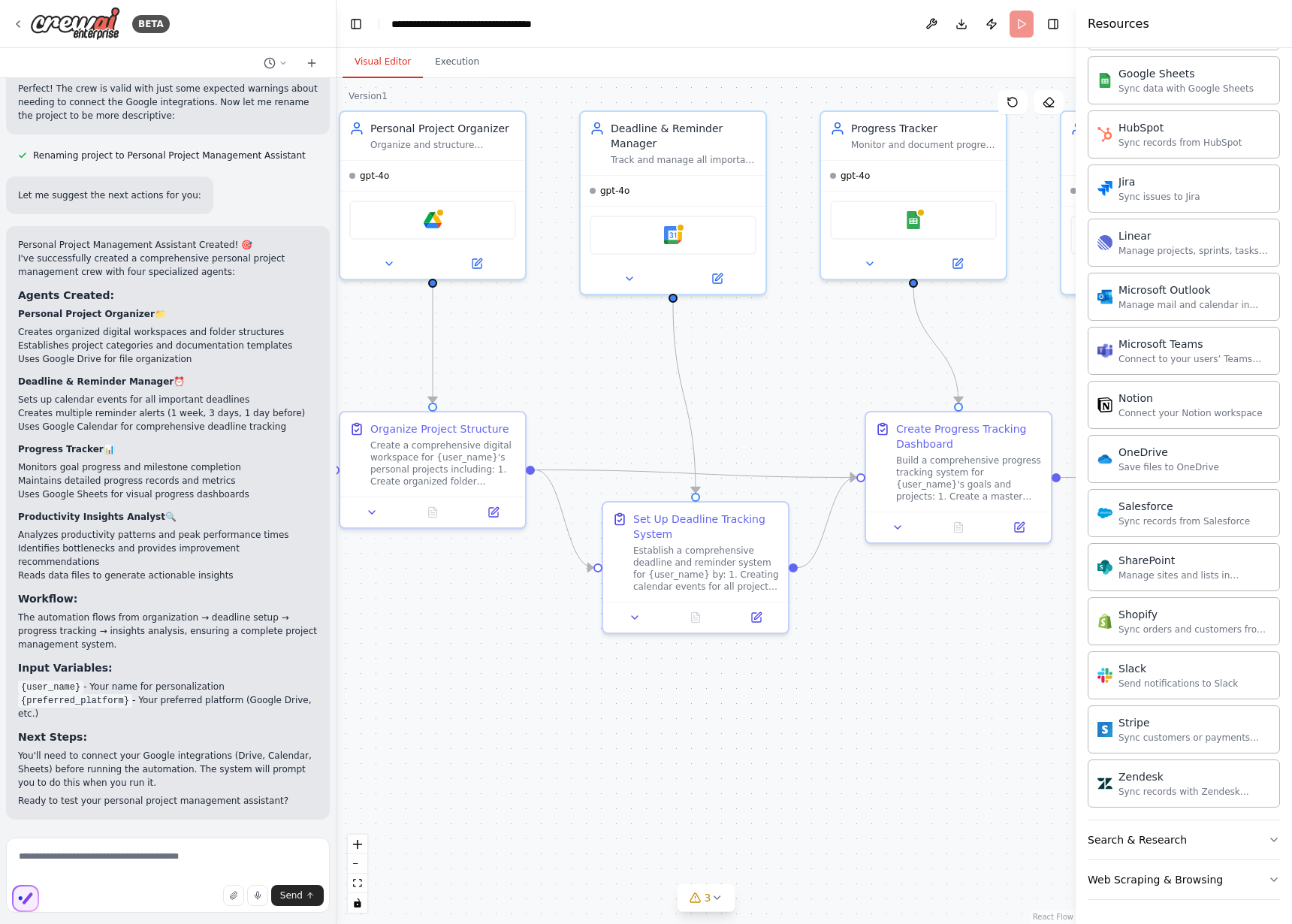
scroll to position [1216, 0]
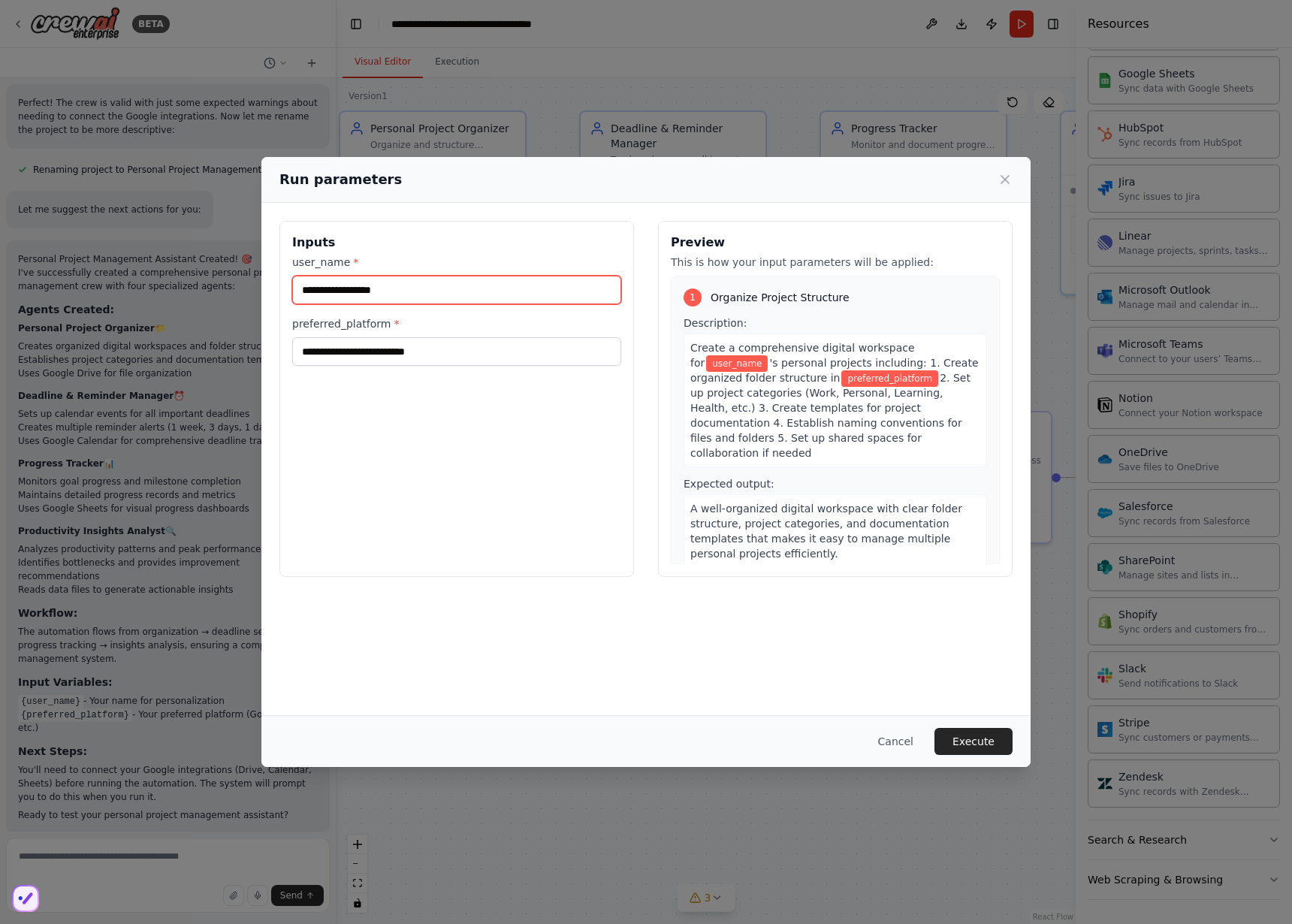
click at [457, 296] on input "user_name *" at bounding box center [456, 290] width 329 height 29
type input "*****"
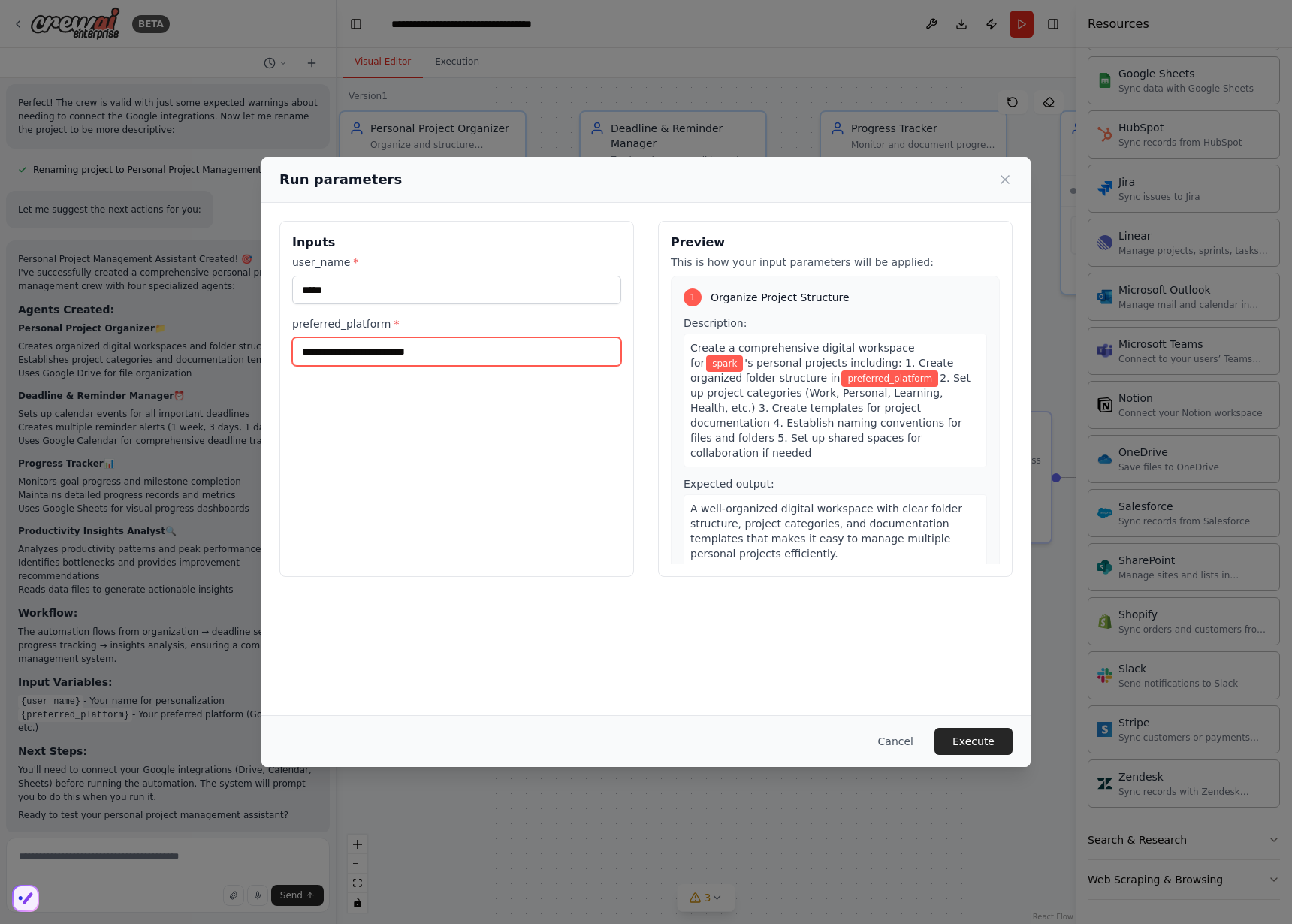
click at [437, 354] on input "preferred_platform *" at bounding box center [456, 351] width 329 height 29
type input "*"
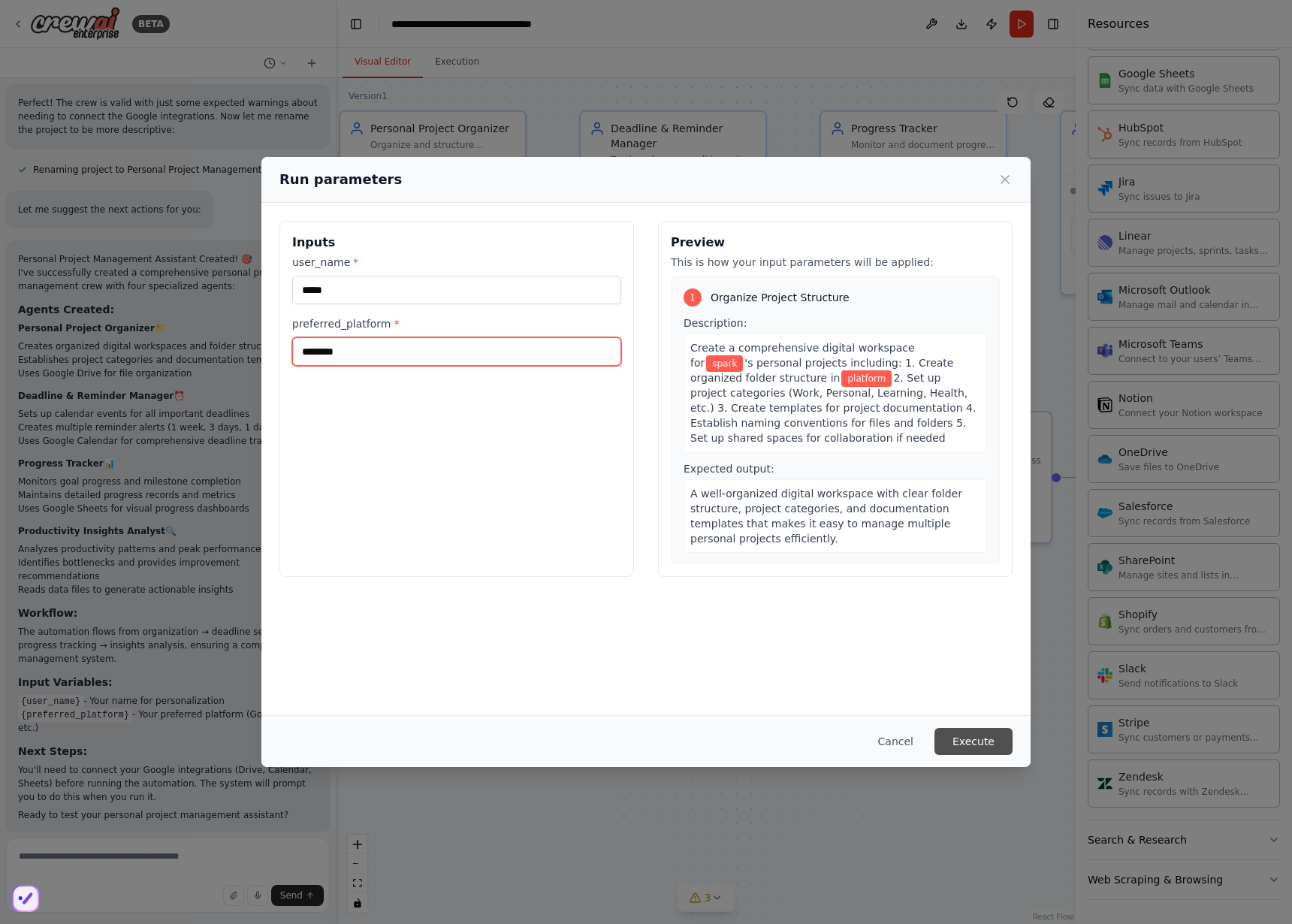
type input "********"
click at [973, 746] on button "Execute" at bounding box center [973, 741] width 78 height 27
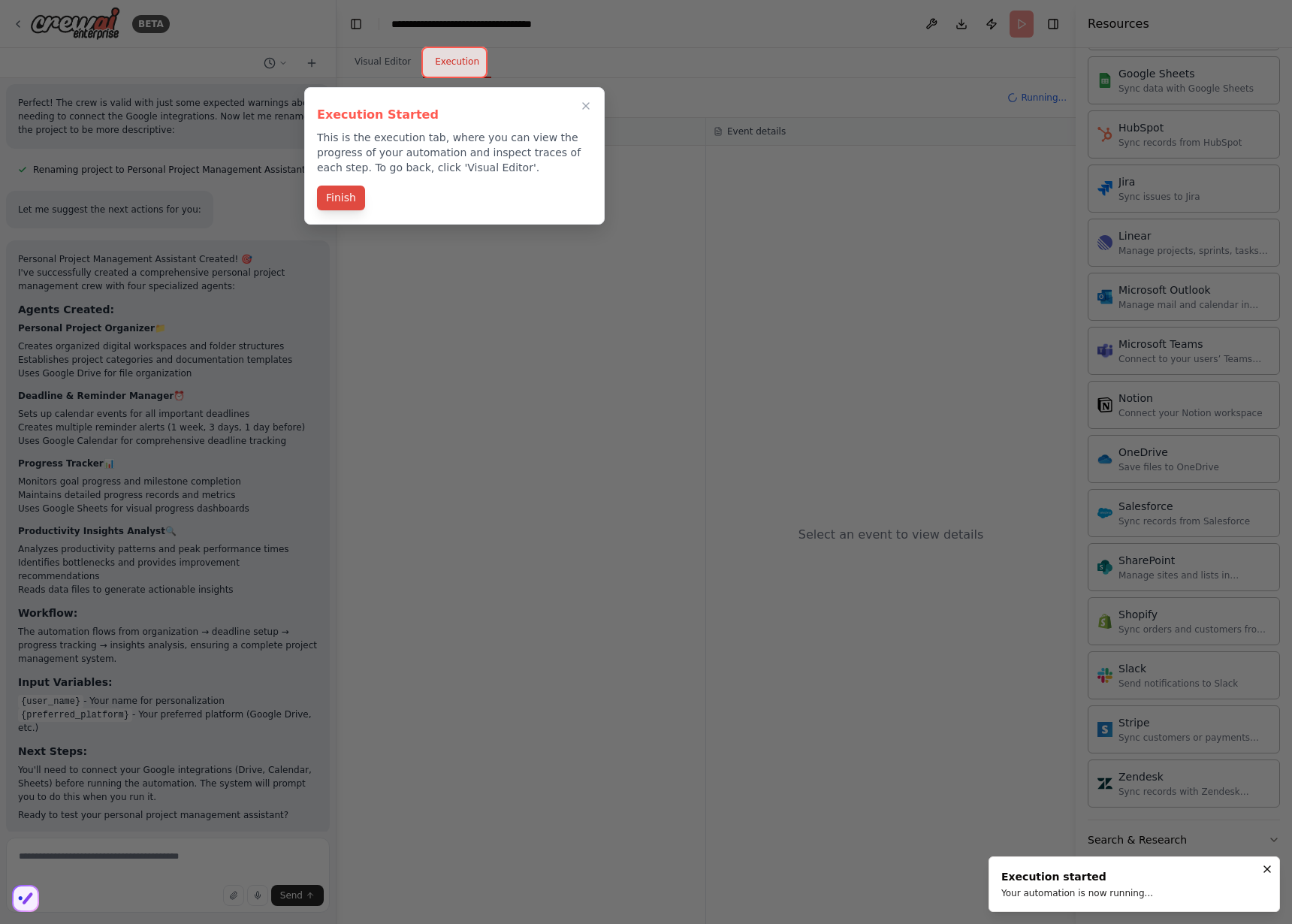
click at [345, 206] on button "Finish" at bounding box center [341, 197] width 48 height 25
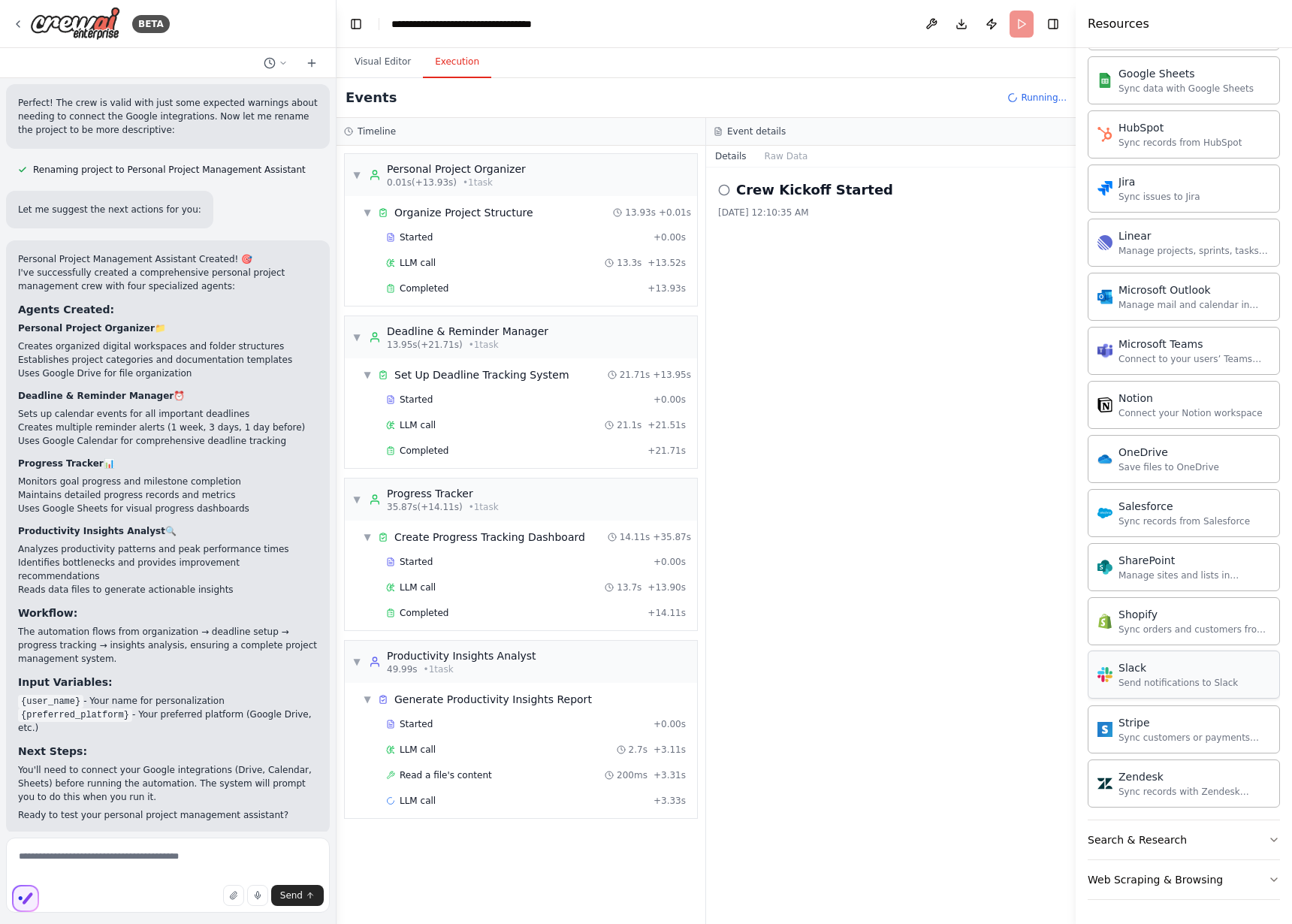
drag, startPoint x: 1255, startPoint y: 838, endPoint x: 1256, endPoint y: 683, distance: 155.0
click at [1256, 839] on button "Search & Research" at bounding box center [1183, 839] width 192 height 39
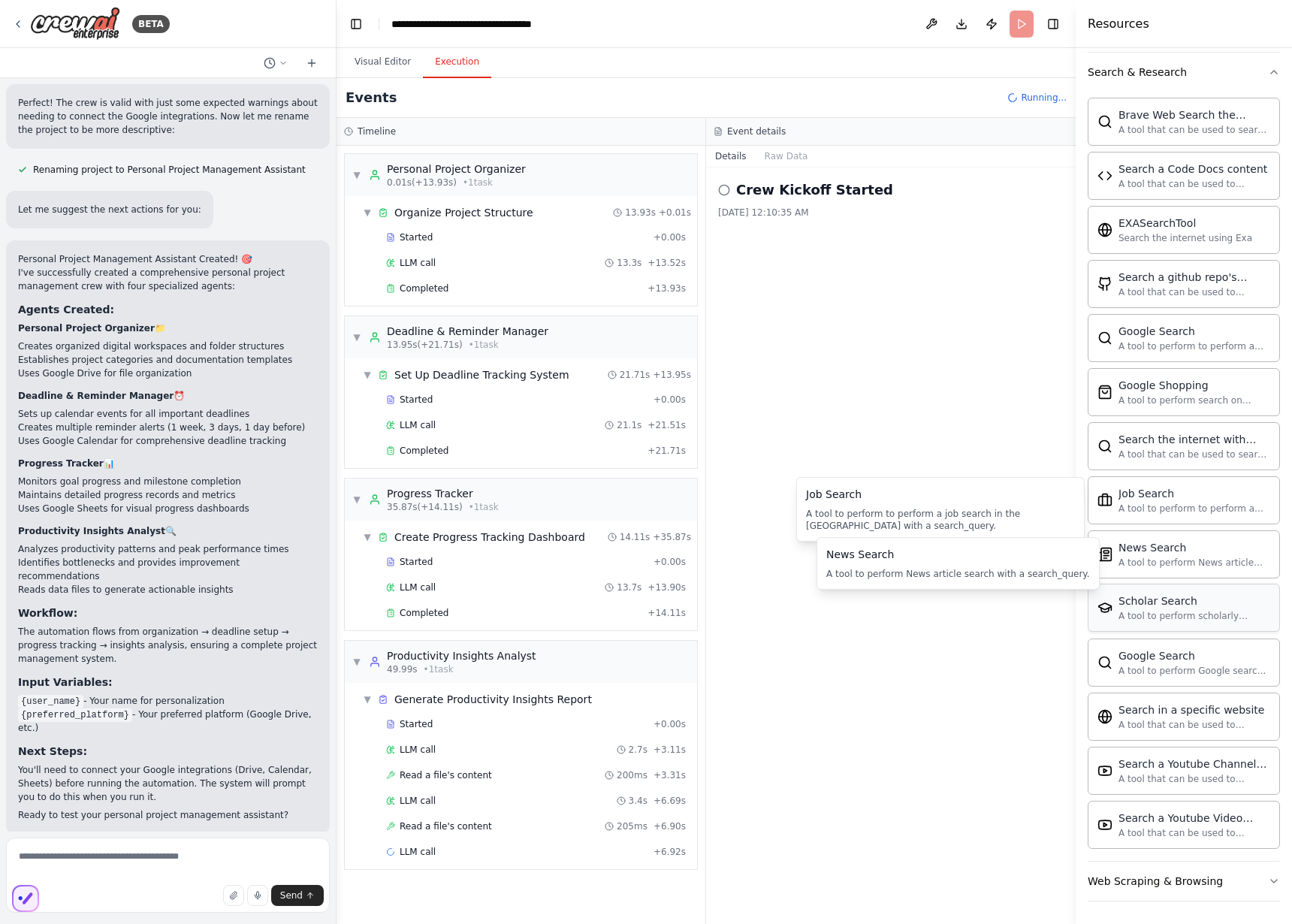
scroll to position [2200, 0]
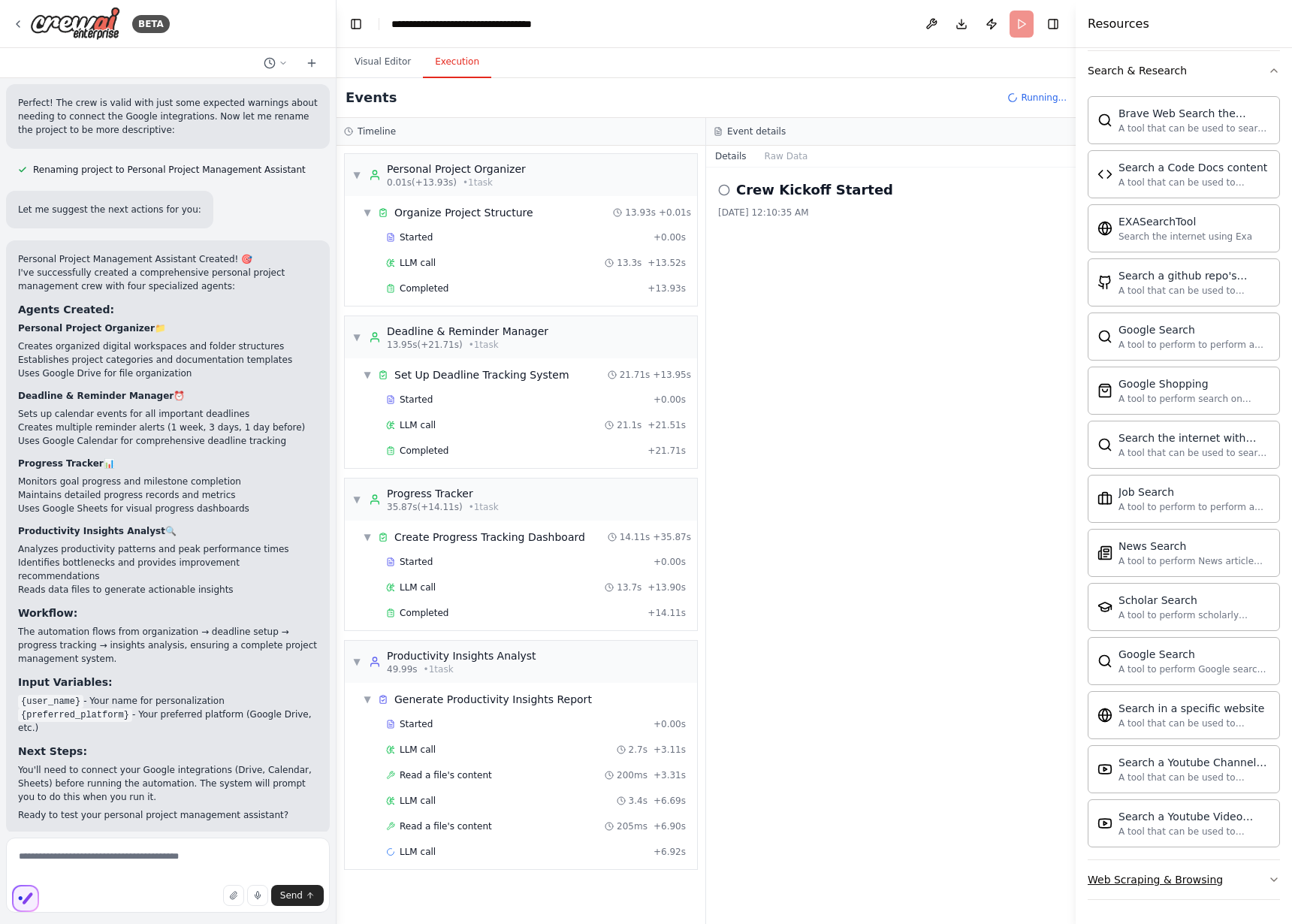
click at [1210, 887] on button "Web Scraping & Browsing" at bounding box center [1183, 879] width 192 height 39
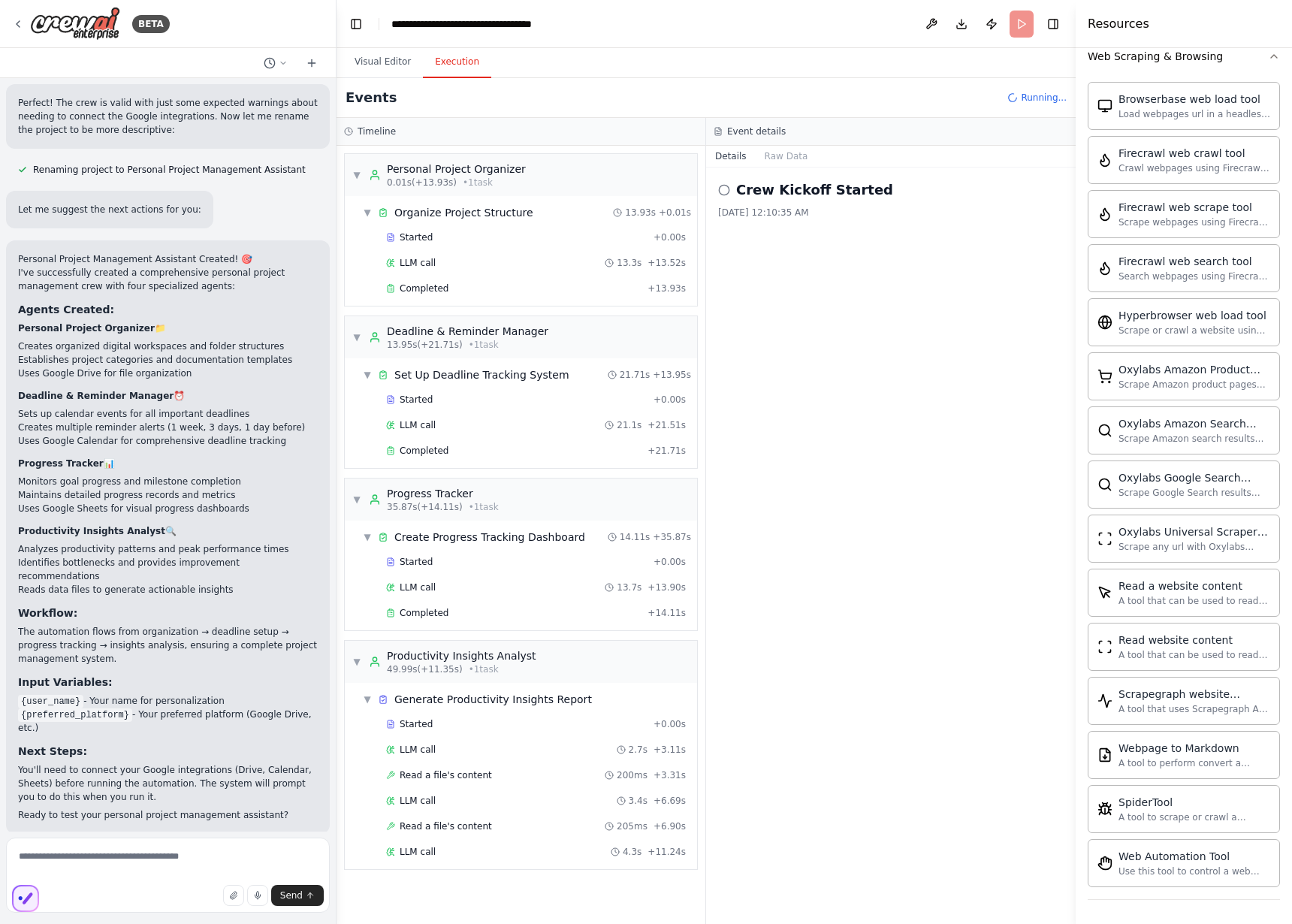
scroll to position [1337, 0]
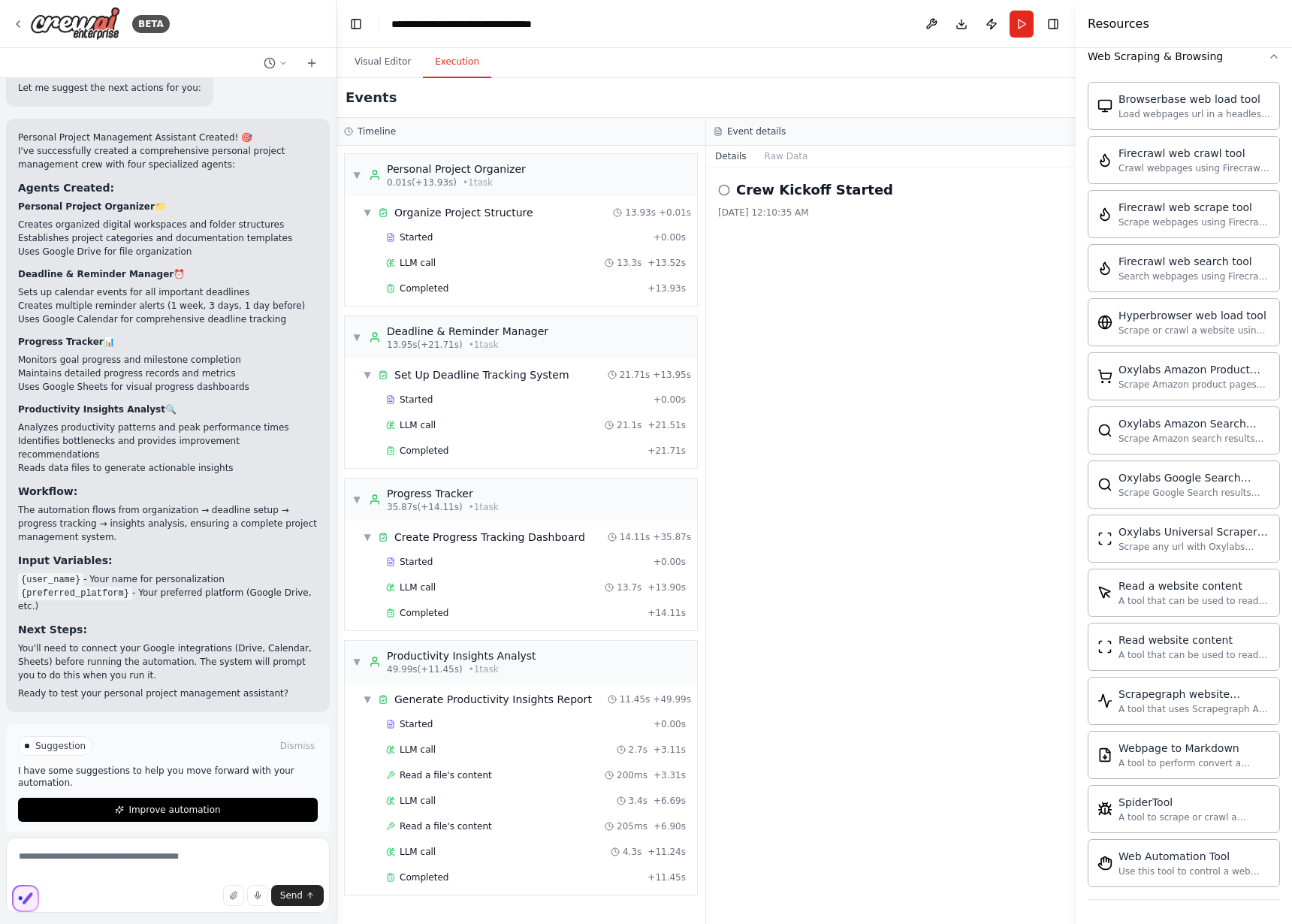
click at [726, 188] on icon at bounding box center [724, 190] width 12 height 12
drag, startPoint x: 725, startPoint y: 191, endPoint x: 750, endPoint y: 188, distance: 25.2
click at [727, 191] on icon at bounding box center [724, 190] width 12 height 12
click at [785, 186] on h2 "Crew Kickoff Started" at bounding box center [815, 189] width 157 height 21
click at [785, 162] on button "Raw Data" at bounding box center [787, 155] width 62 height 21
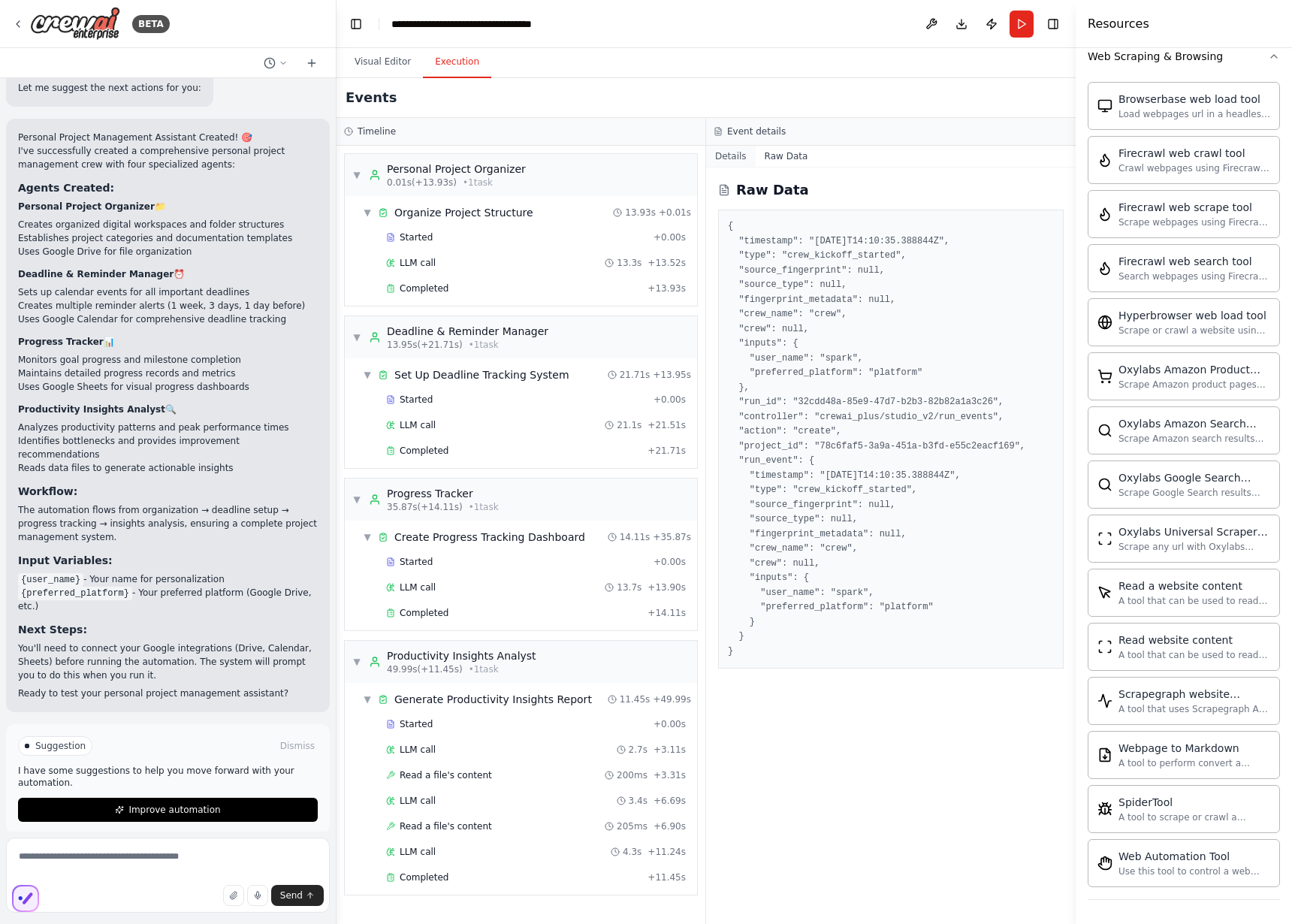
click at [739, 160] on button "Details" at bounding box center [731, 155] width 50 height 21
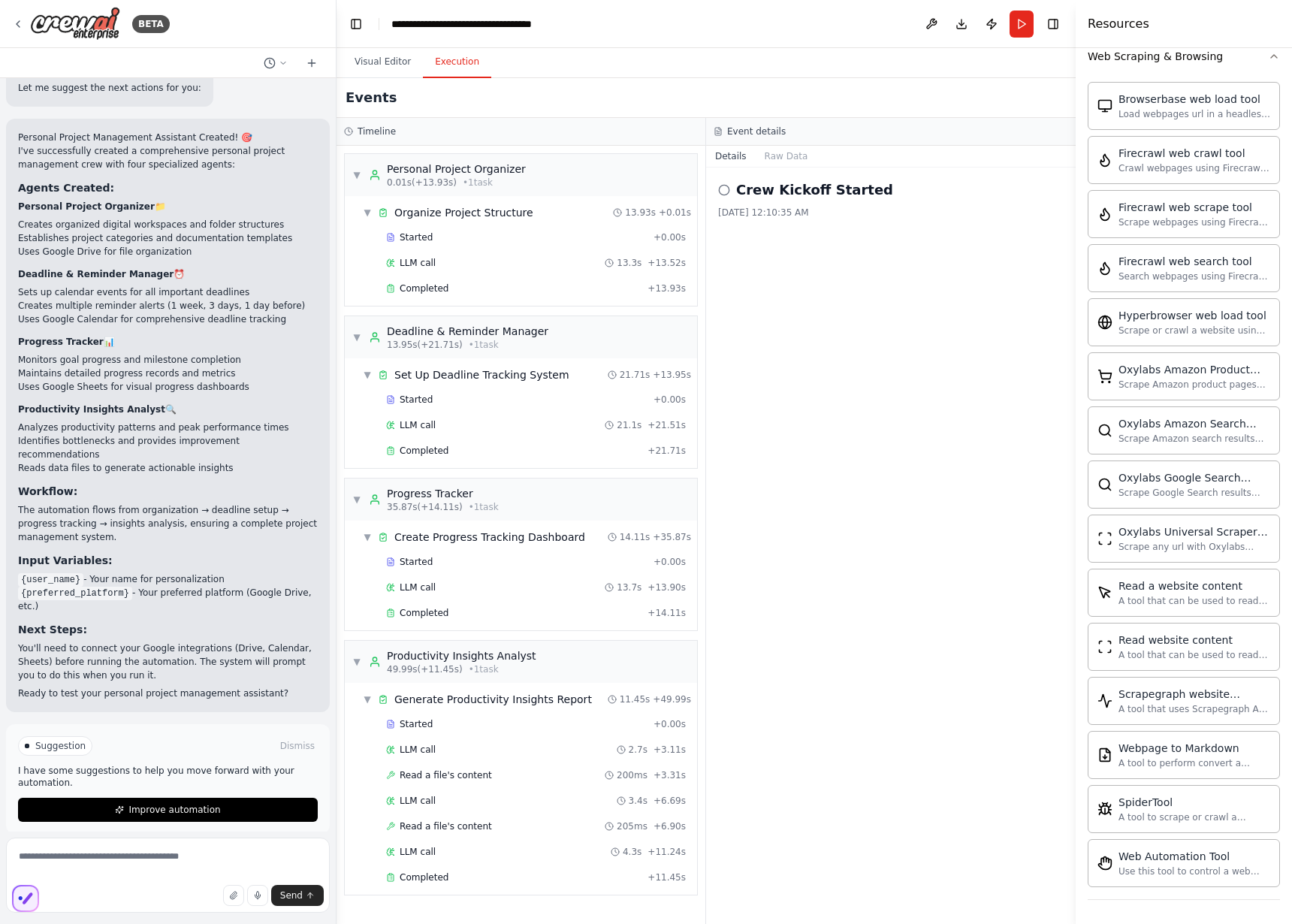
drag, startPoint x: 760, startPoint y: 180, endPoint x: 748, endPoint y: 194, distance: 18.4
click at [759, 182] on h2 "Crew Kickoff Started" at bounding box center [815, 189] width 157 height 21
click at [742, 196] on h2 "Crew Kickoff Started" at bounding box center [815, 189] width 157 height 21
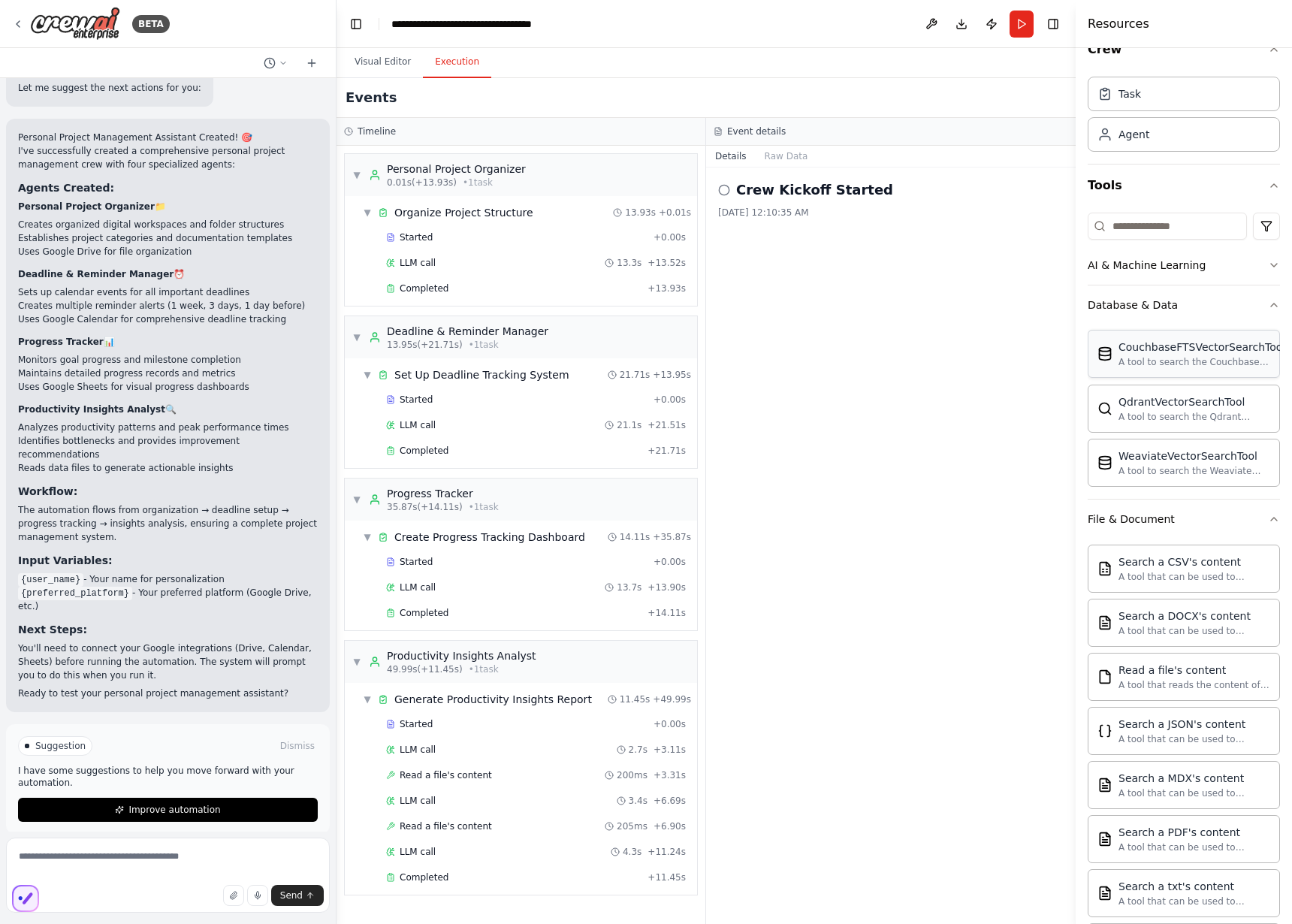
scroll to position [0, 0]
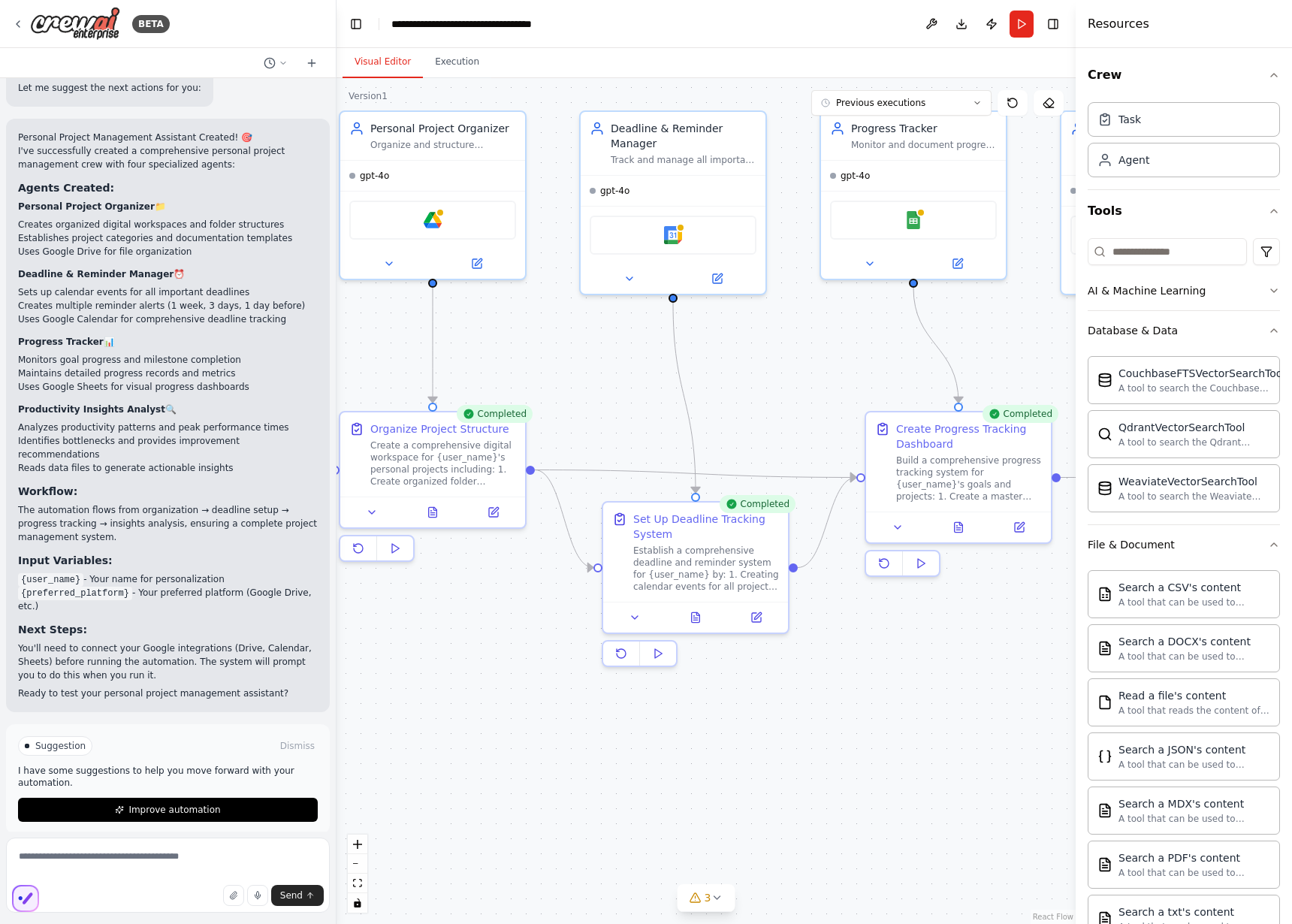
click at [393, 63] on button "Visual Editor" at bounding box center [383, 63] width 81 height 32
click at [483, 226] on div "Google Drive" at bounding box center [432, 216] width 166 height 39
click at [391, 262] on icon at bounding box center [389, 261] width 12 height 12
drag, startPoint x: 557, startPoint y: 314, endPoint x: 594, endPoint y: 326, distance: 38.9
click at [594, 326] on div ".deletable-edge-delete-btn { width: 20px; height: 20px; border: 0px solid #ffff…" at bounding box center [706, 500] width 739 height 845
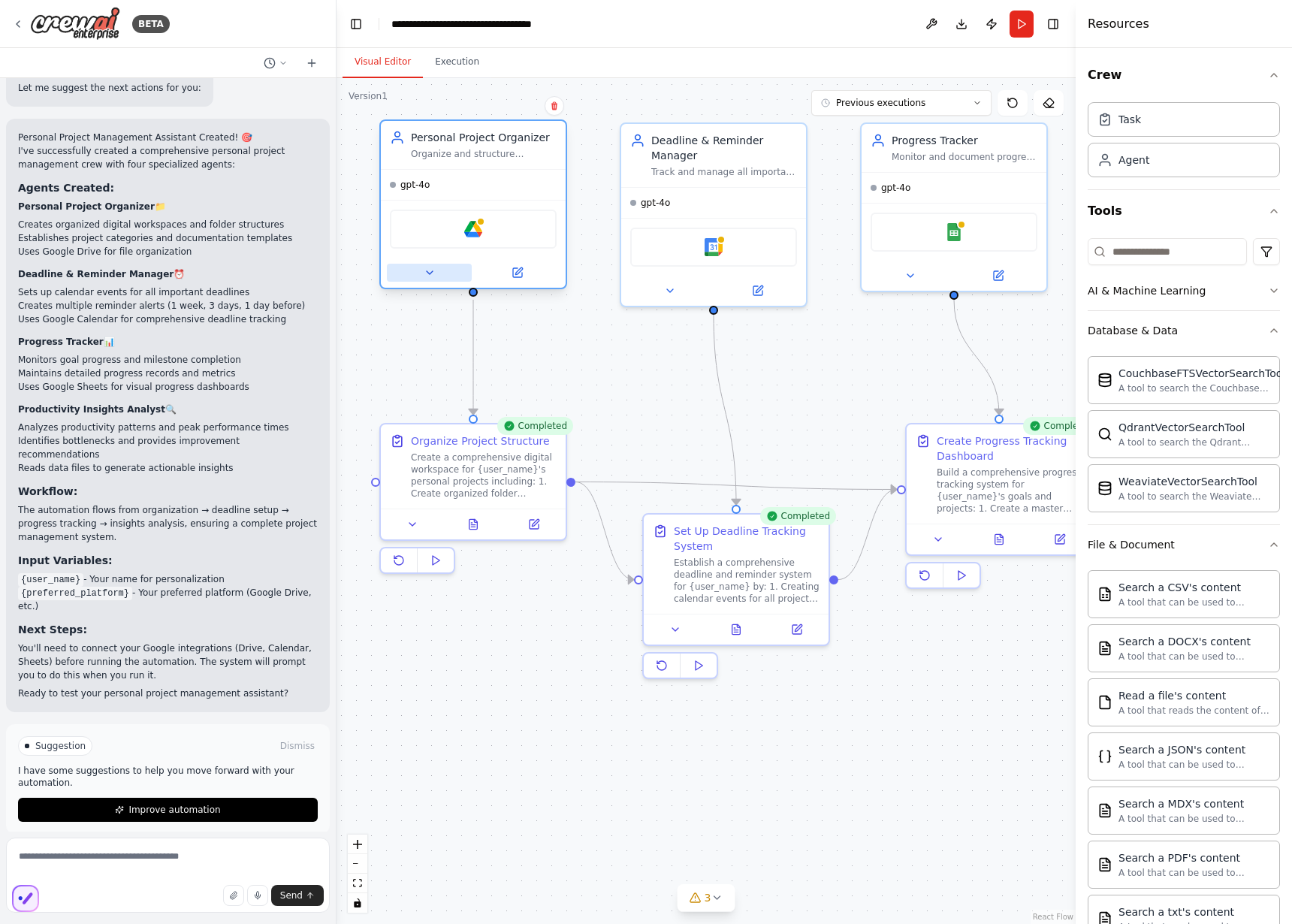
drag, startPoint x: 415, startPoint y: 267, endPoint x: 454, endPoint y: 269, distance: 39.1
click at [417, 268] on button at bounding box center [428, 273] width 85 height 18
click at [509, 268] on button at bounding box center [517, 273] width 85 height 18
click at [959, 29] on button "Download" at bounding box center [962, 24] width 24 height 27
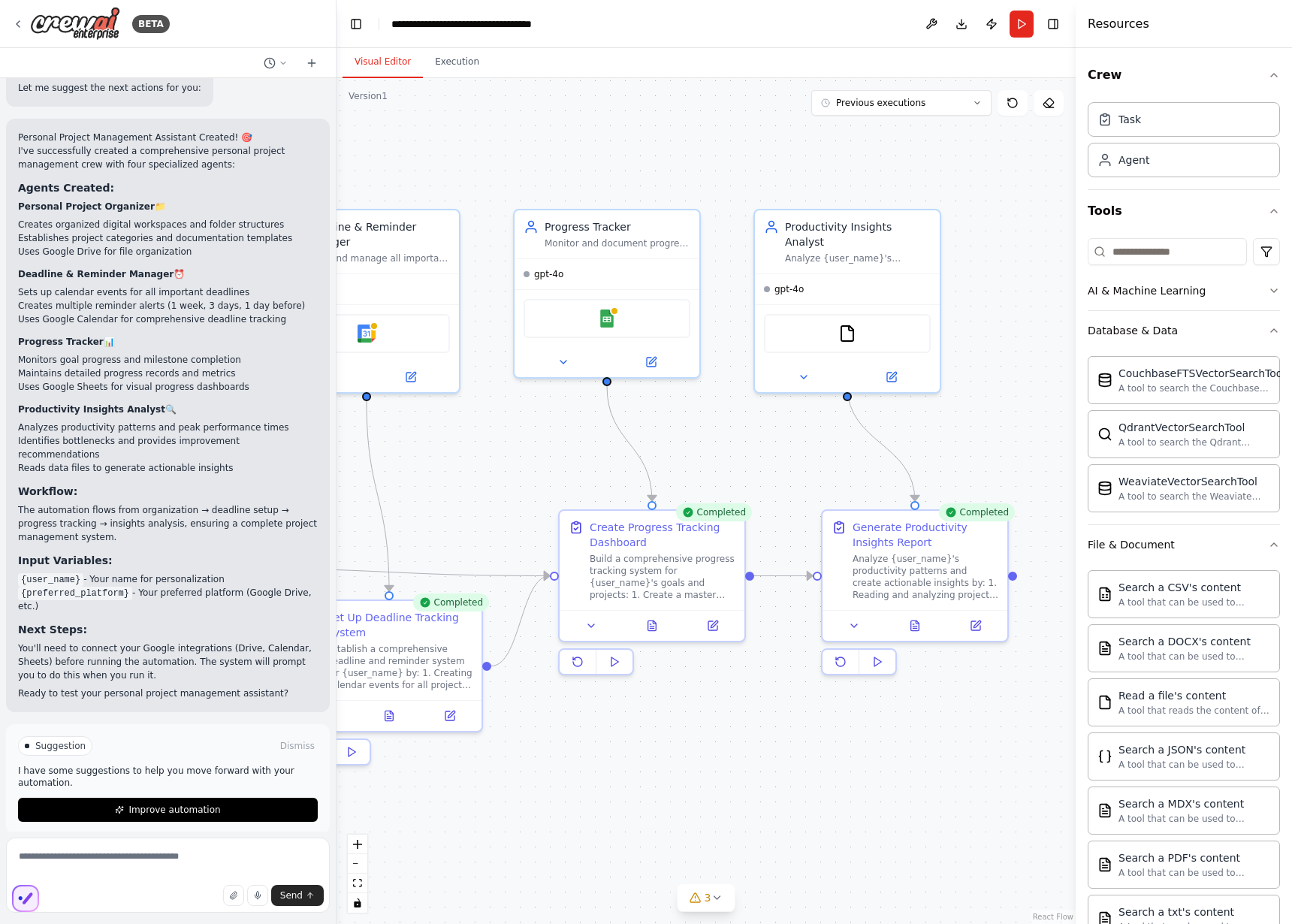
drag, startPoint x: 829, startPoint y: 399, endPoint x: 793, endPoint y: 454, distance: 65.7
click at [479, 483] on div ".deletable-edge-delete-btn { width: 20px; height: 20px; border: 0px solid #ffff…" at bounding box center [706, 500] width 739 height 845
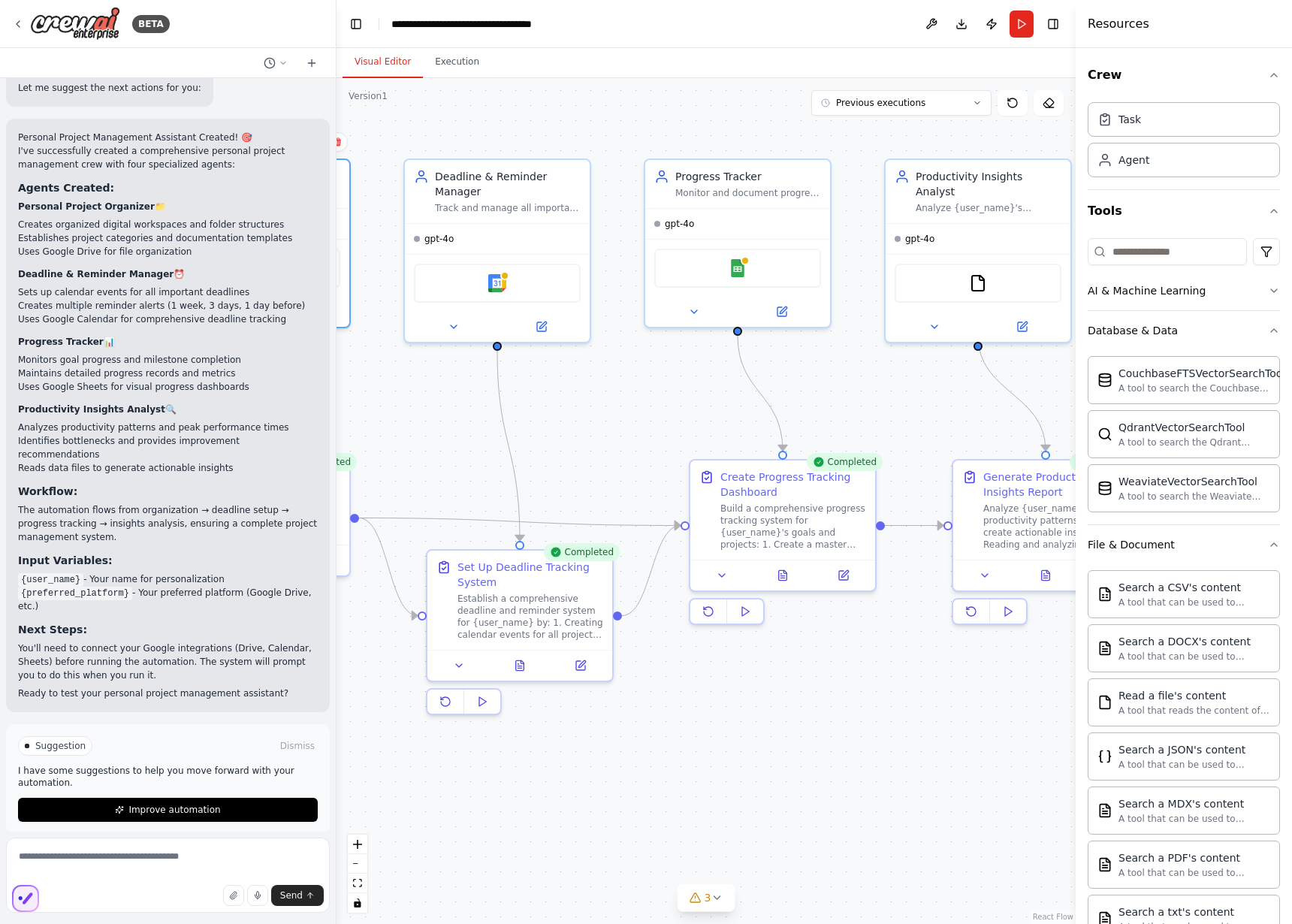
drag, startPoint x: 759, startPoint y: 731, endPoint x: 1033, endPoint y: 644, distance: 287.5
click at [925, 681] on div ".deletable-edge-delete-btn { width: 20px; height: 20px; border: 0px solid #ffff…" at bounding box center [706, 500] width 739 height 845
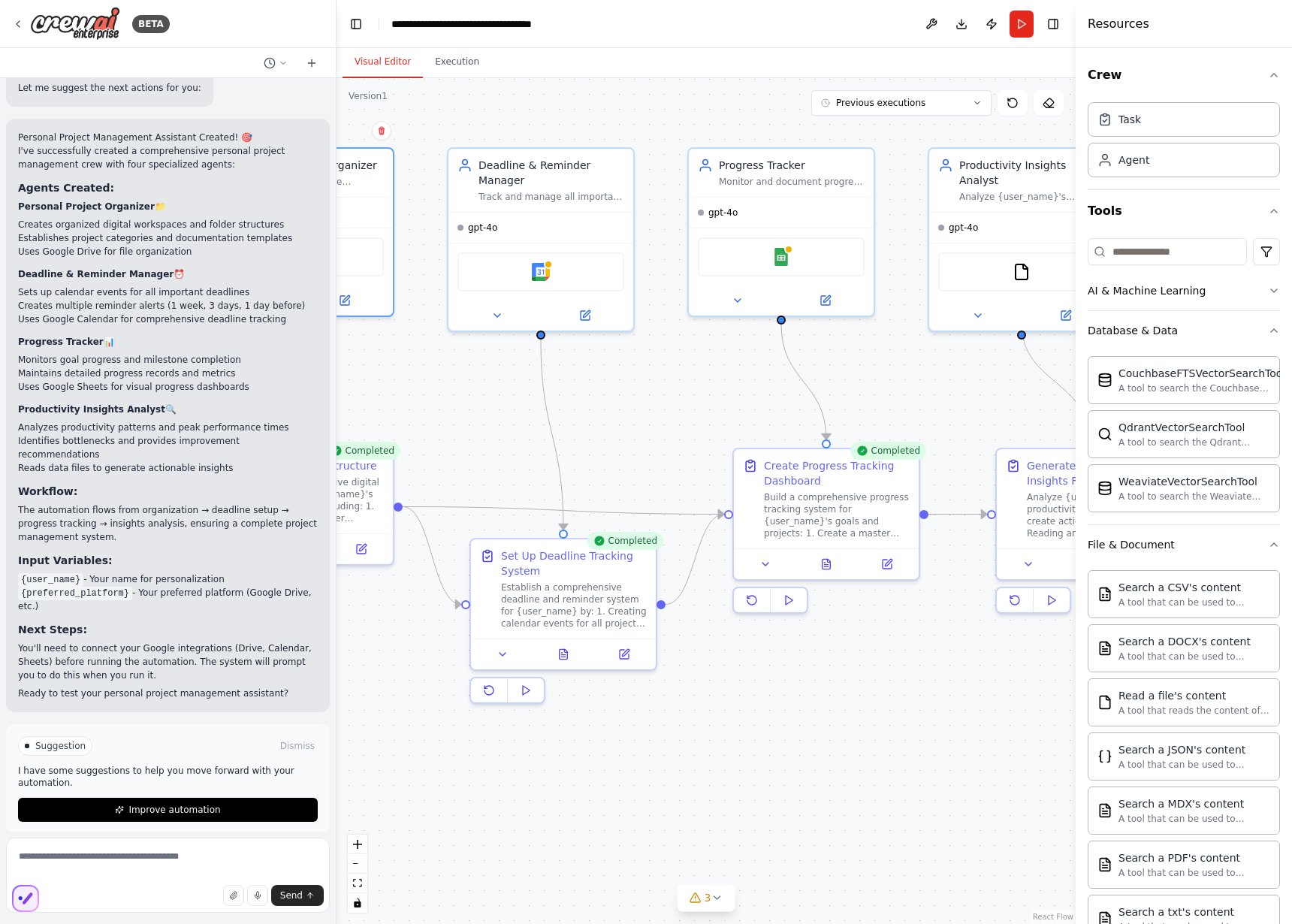
drag, startPoint x: 482, startPoint y: 436, endPoint x: 613, endPoint y: 429, distance: 131.2
click at [614, 429] on div ".deletable-edge-delete-btn { width: 20px; height: 20px; border: 0px solid #ffff…" at bounding box center [706, 500] width 739 height 845
